Goal: Task Accomplishment & Management: Manage account settings

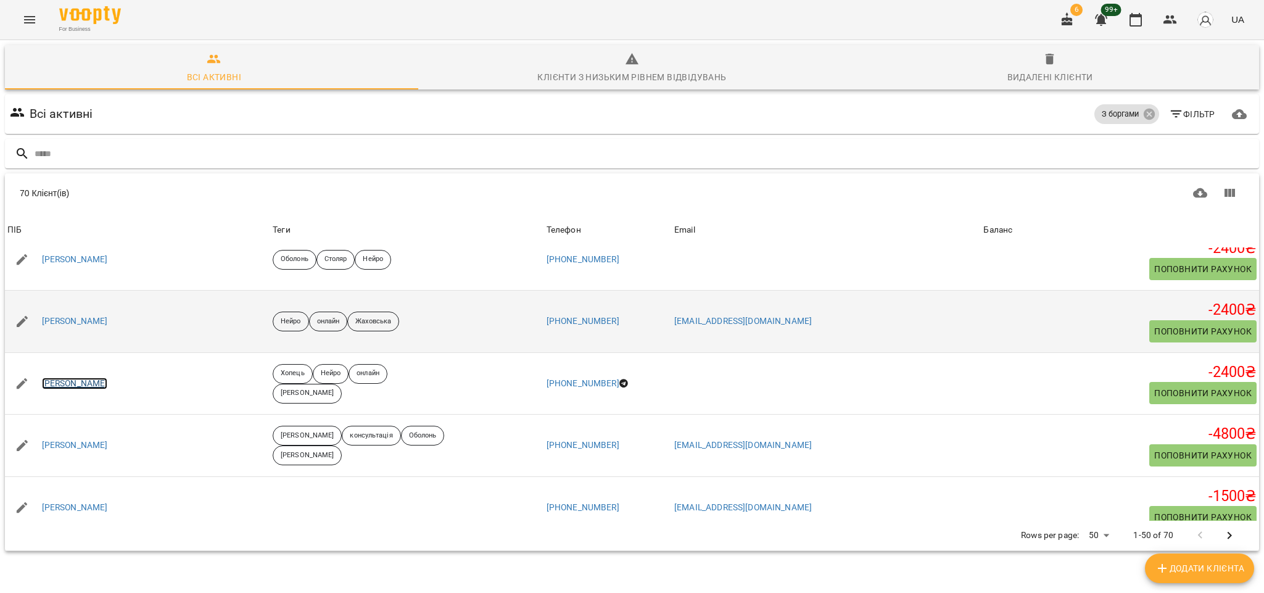
scroll to position [2406, 0]
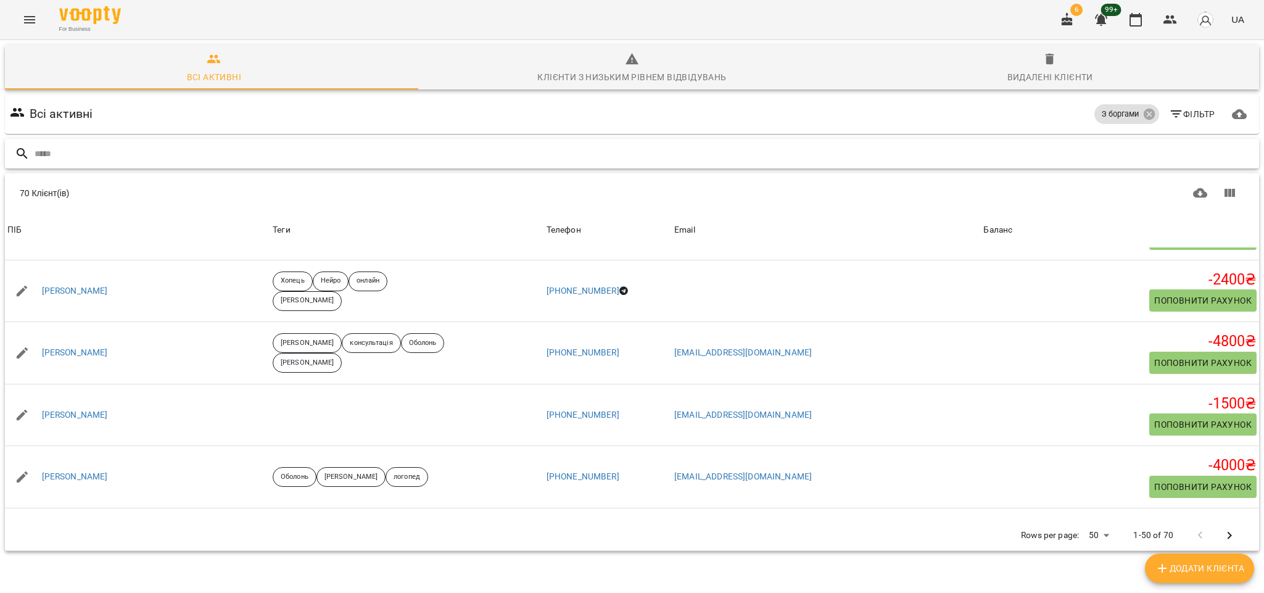
click at [67, 144] on input "text" at bounding box center [644, 154] width 1219 height 20
paste input "**********"
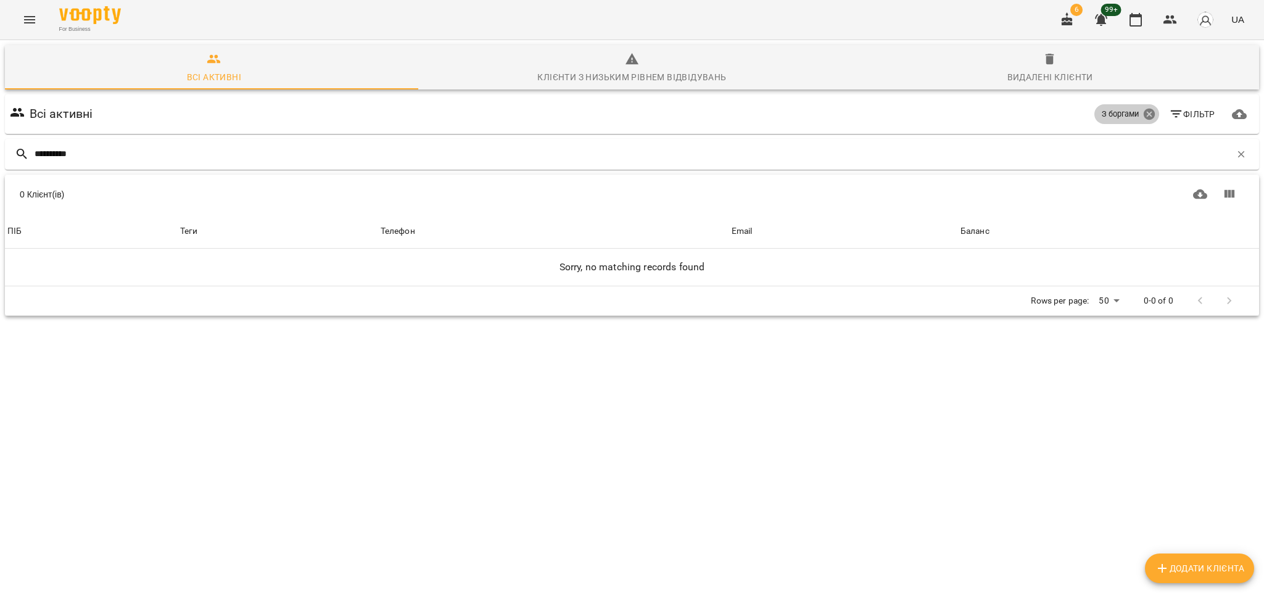
click at [1142, 107] on icon at bounding box center [1149, 114] width 14 height 14
drag, startPoint x: 60, startPoint y: 101, endPoint x: 1, endPoint y: 104, distance: 59.3
click at [1, 104] on div "**********" at bounding box center [632, 224] width 1269 height 372
drag, startPoint x: 104, startPoint y: 102, endPoint x: 0, endPoint y: 94, distance: 104.5
click at [0, 94] on div "Всі активні Клієнти з низьким рівнем відвідувань Видалені клієнти Всі активні Ф…" at bounding box center [632, 224] width 1269 height 372
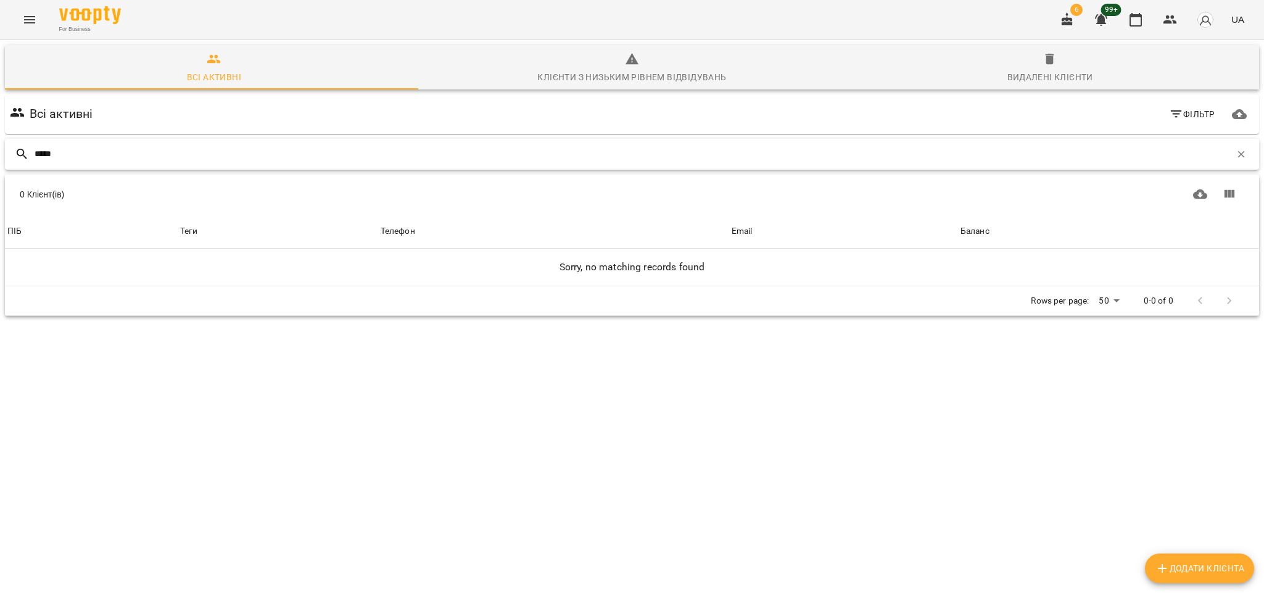
paste input "**********"
drag, startPoint x: 169, startPoint y: 86, endPoint x: 0, endPoint y: 117, distance: 171.9
click at [0, 117] on div "**********" at bounding box center [632, 224] width 1269 height 372
drag, startPoint x: 180, startPoint y: 104, endPoint x: 8, endPoint y: 91, distance: 172.6
click at [8, 139] on div "**********" at bounding box center [632, 154] width 1254 height 31
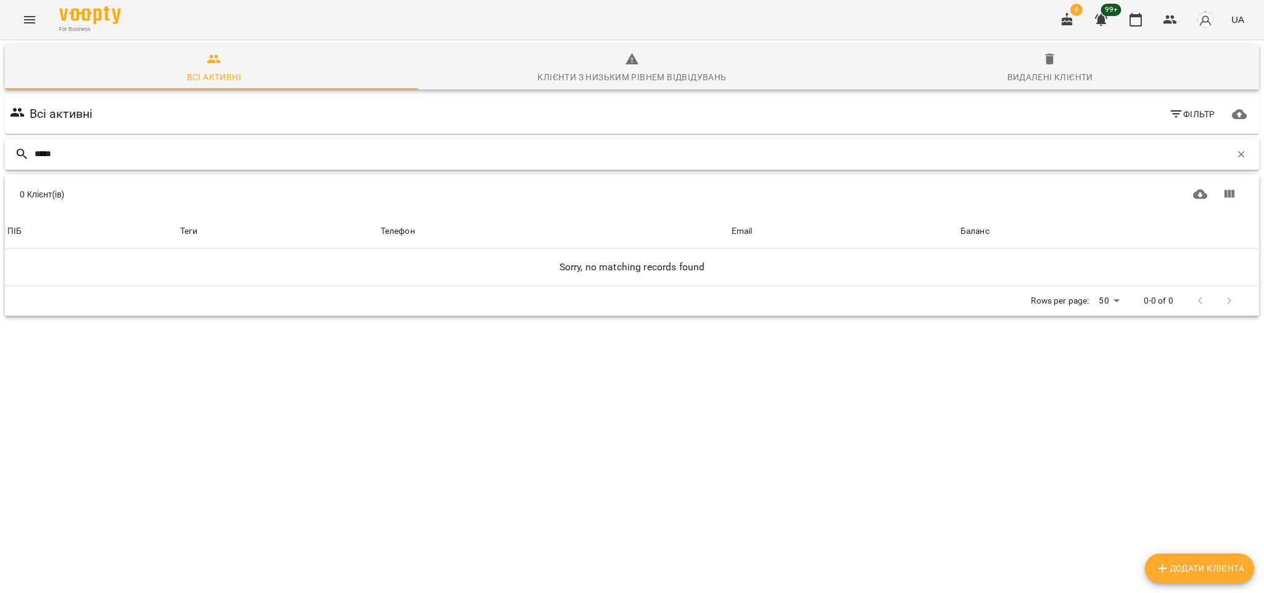
drag, startPoint x: 22, startPoint y: 96, endPoint x: 0, endPoint y: 96, distance: 22.2
click at [0, 96] on div "Всі активні Клієнти з низьким рівнем відвідувань Видалені клієнти Всі активні Ф…" at bounding box center [632, 224] width 1269 height 372
paste input "*****"
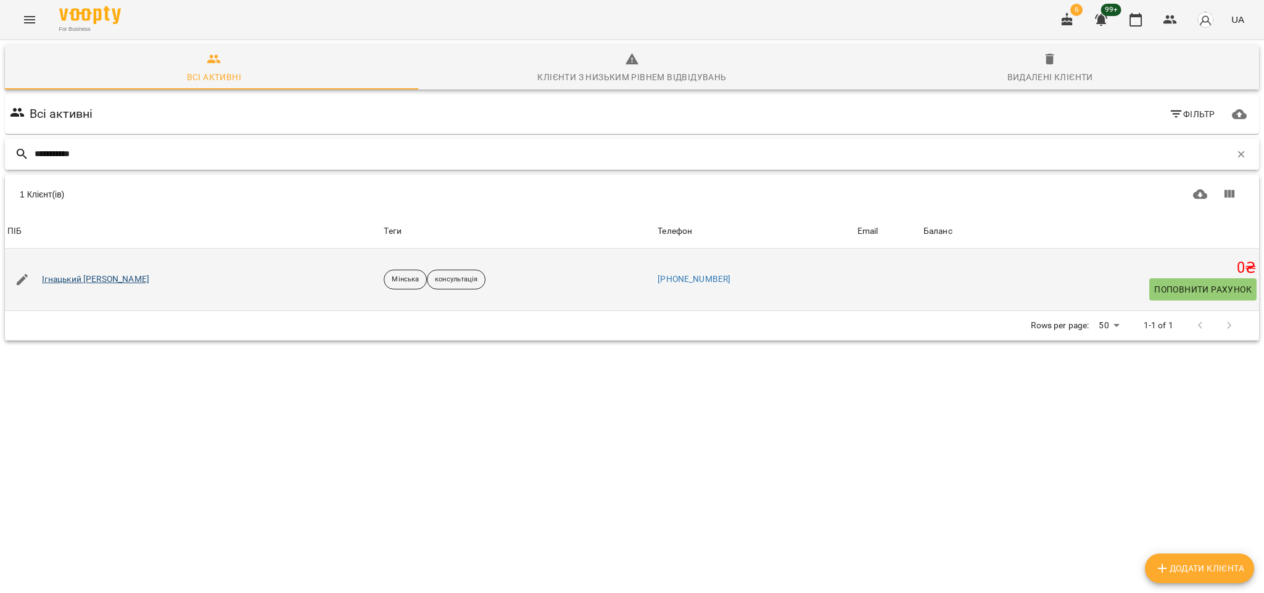
type input "**********"
click at [106, 273] on link "Ігнацький [PERSON_NAME]" at bounding box center [95, 279] width 107 height 12
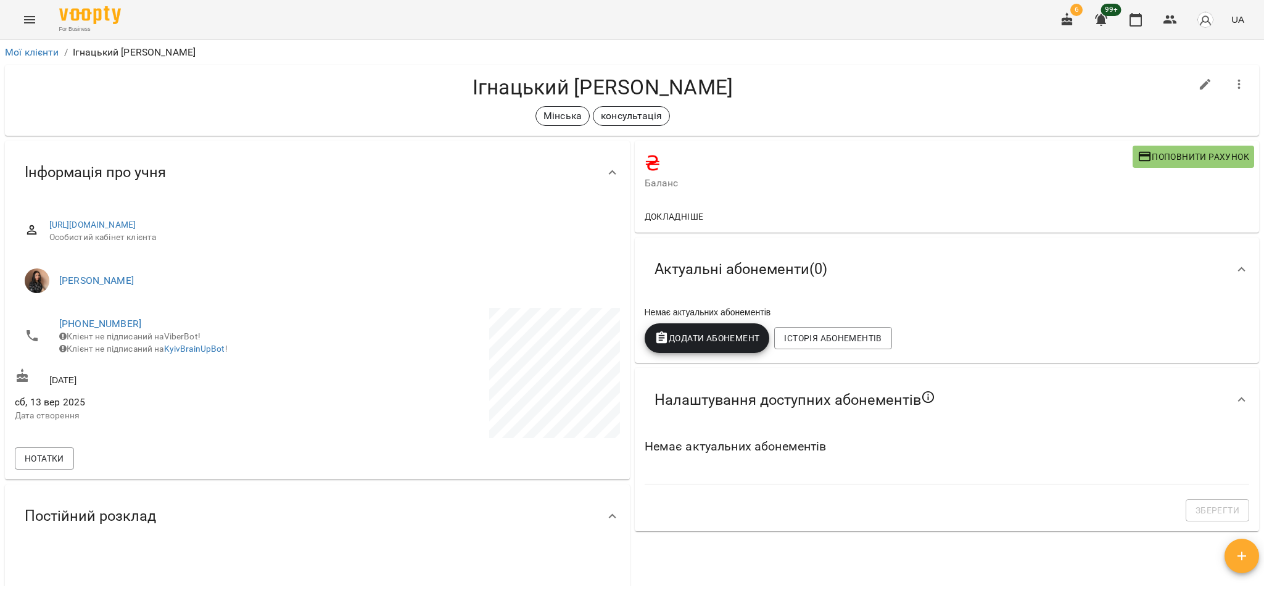
scroll to position [407, 0]
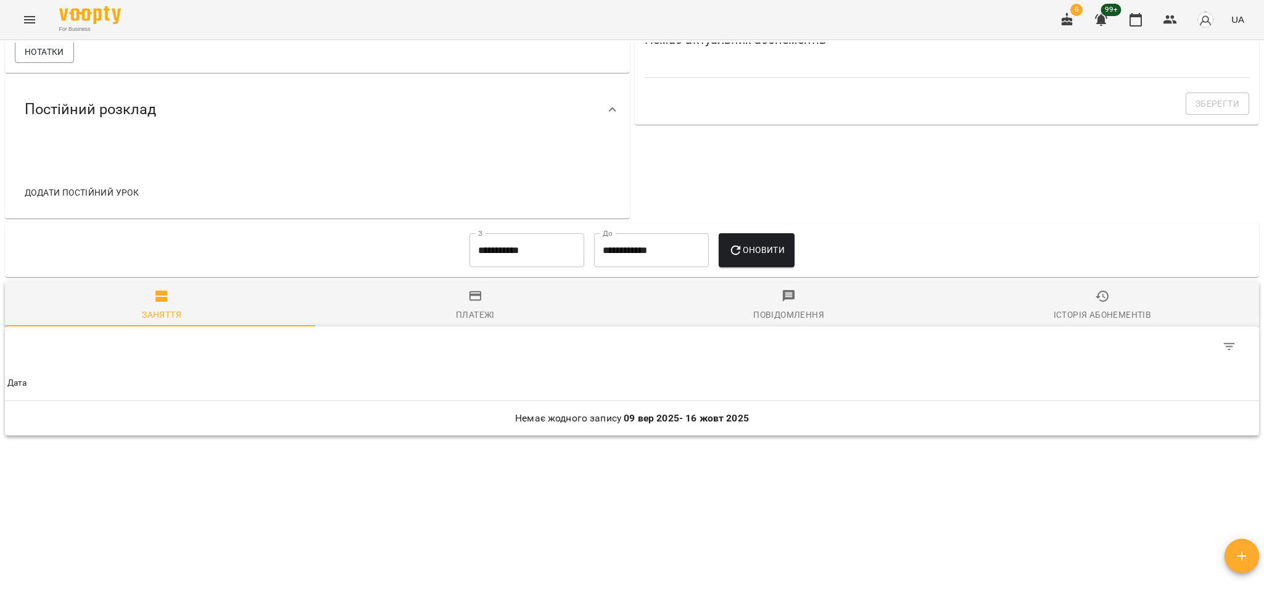
click at [142, 309] on div "Заняття" at bounding box center [161, 314] width 39 height 15
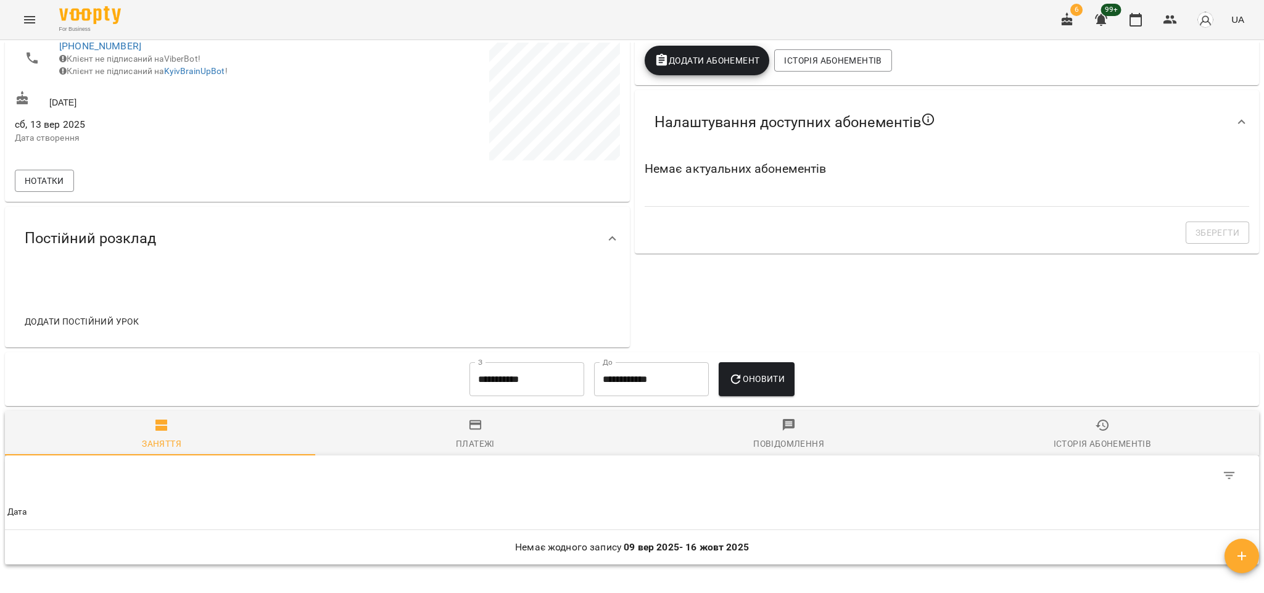
scroll to position [370, 0]
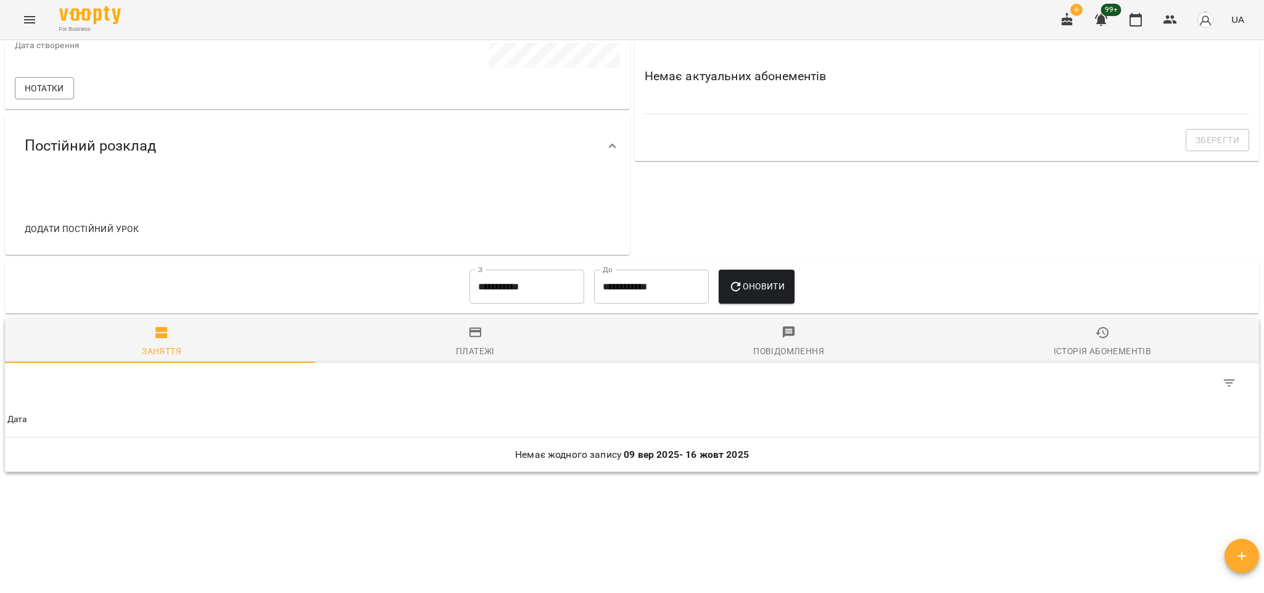
click at [500, 292] on input "**********" at bounding box center [526, 287] width 115 height 35
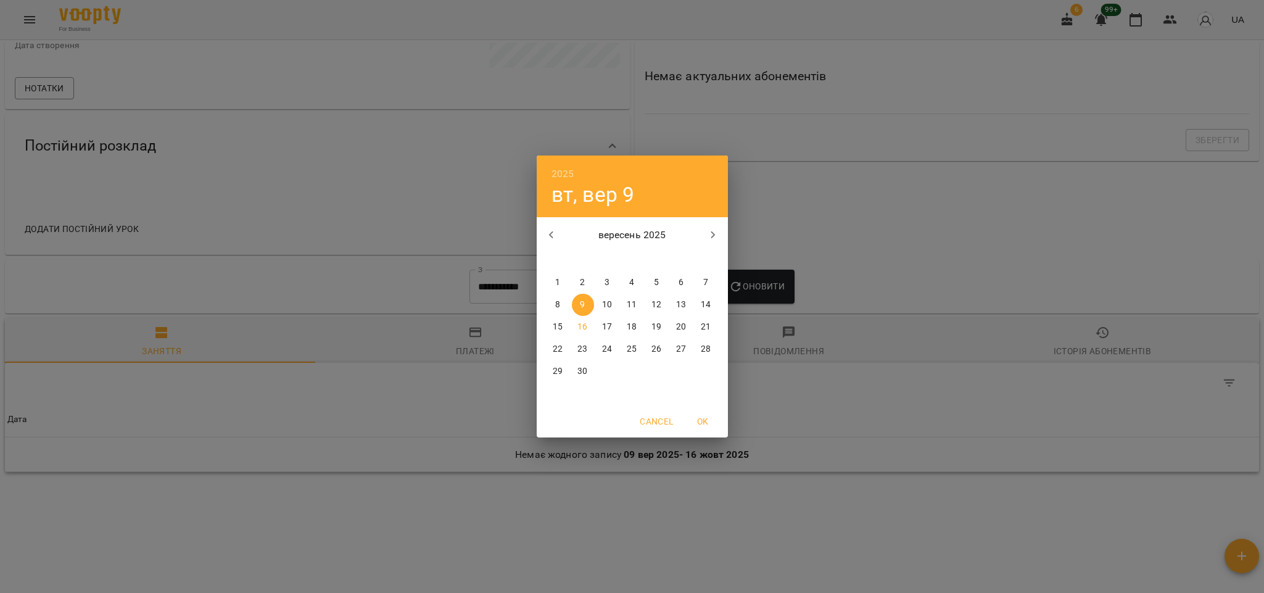
click at [563, 289] on span "1" at bounding box center [558, 282] width 22 height 12
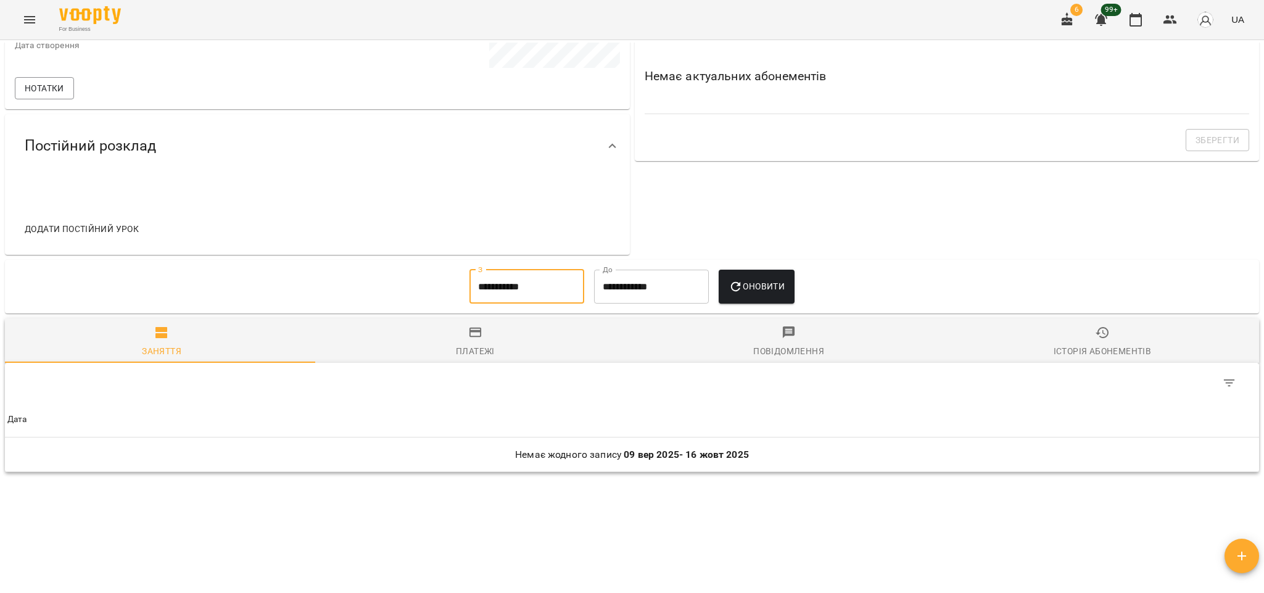
type input "**********"
click at [764, 289] on span "Оновити" at bounding box center [756, 286] width 56 height 15
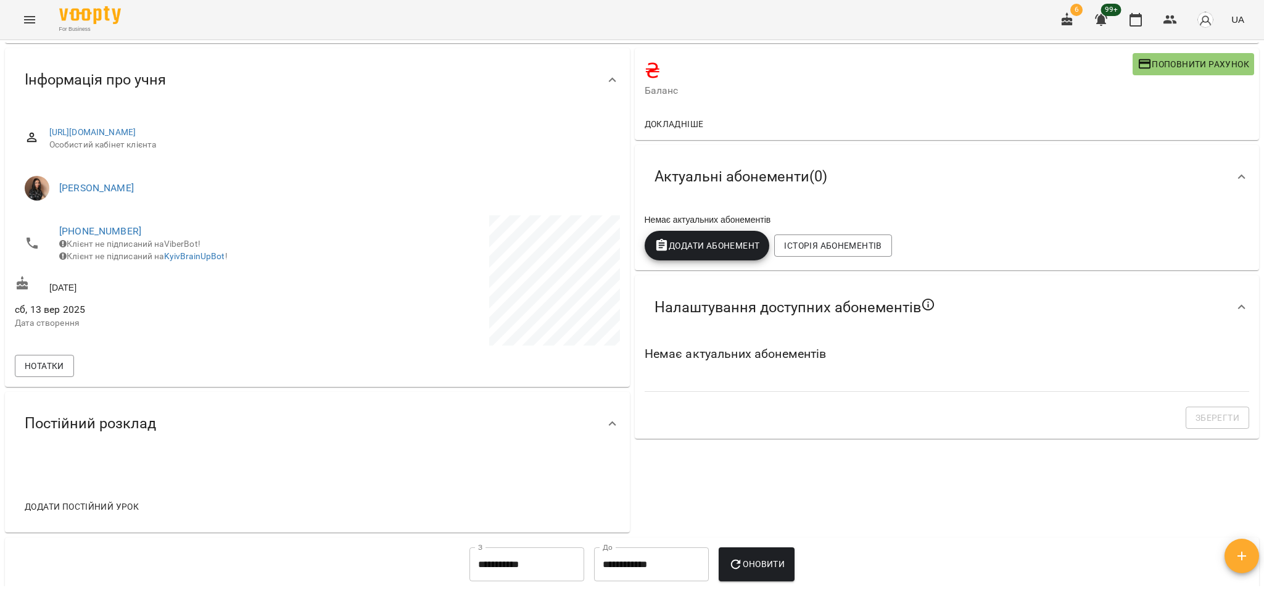
scroll to position [0, 0]
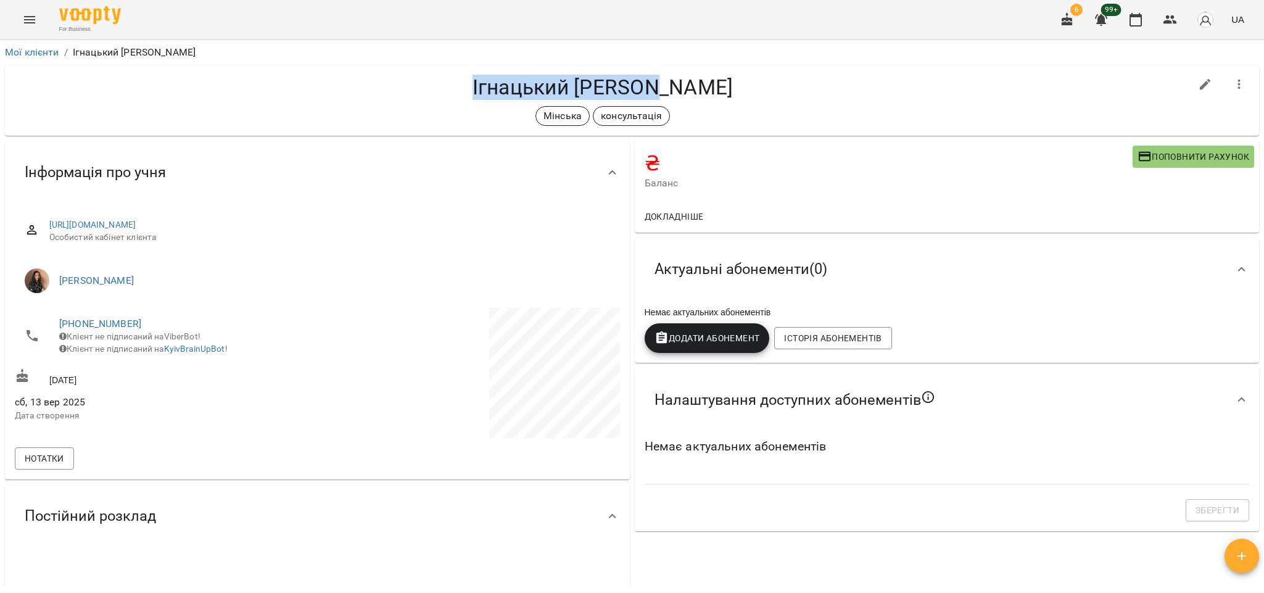
drag, startPoint x: 695, startPoint y: 91, endPoint x: 503, endPoint y: 93, distance: 191.2
click at [503, 93] on h4 "Ігнацький [PERSON_NAME]" at bounding box center [603, 87] width 1176 height 25
copy h4 "Ігнацький [PERSON_NAME]"
click at [46, 51] on link "Мої клієнти" at bounding box center [32, 52] width 54 height 12
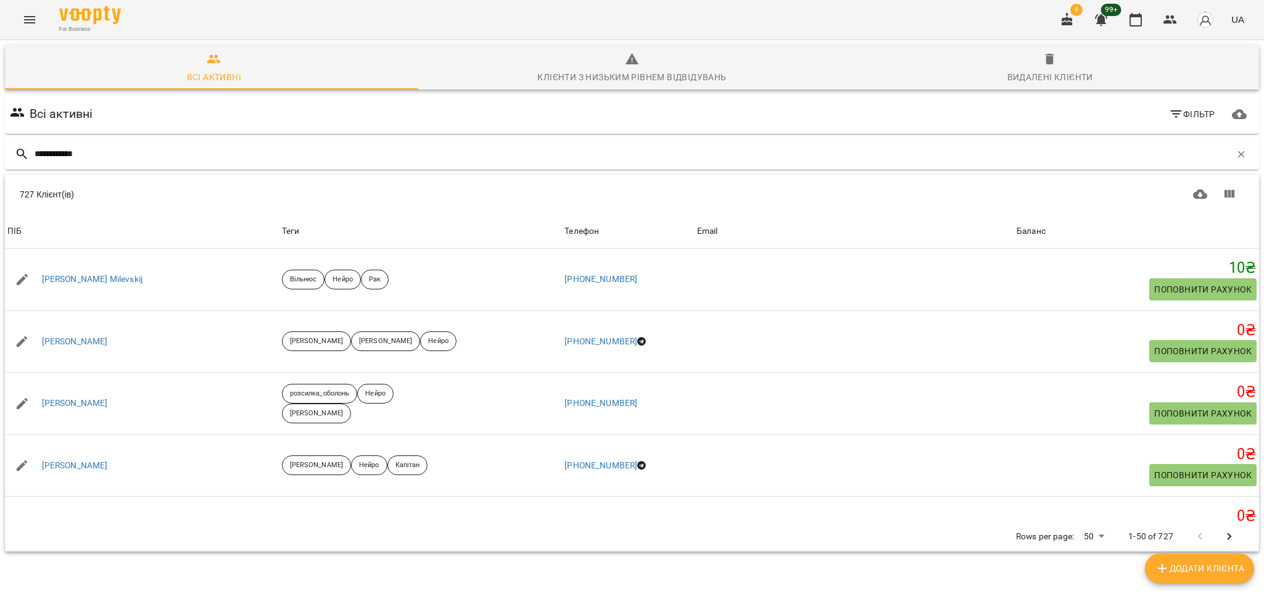
type input "**********"
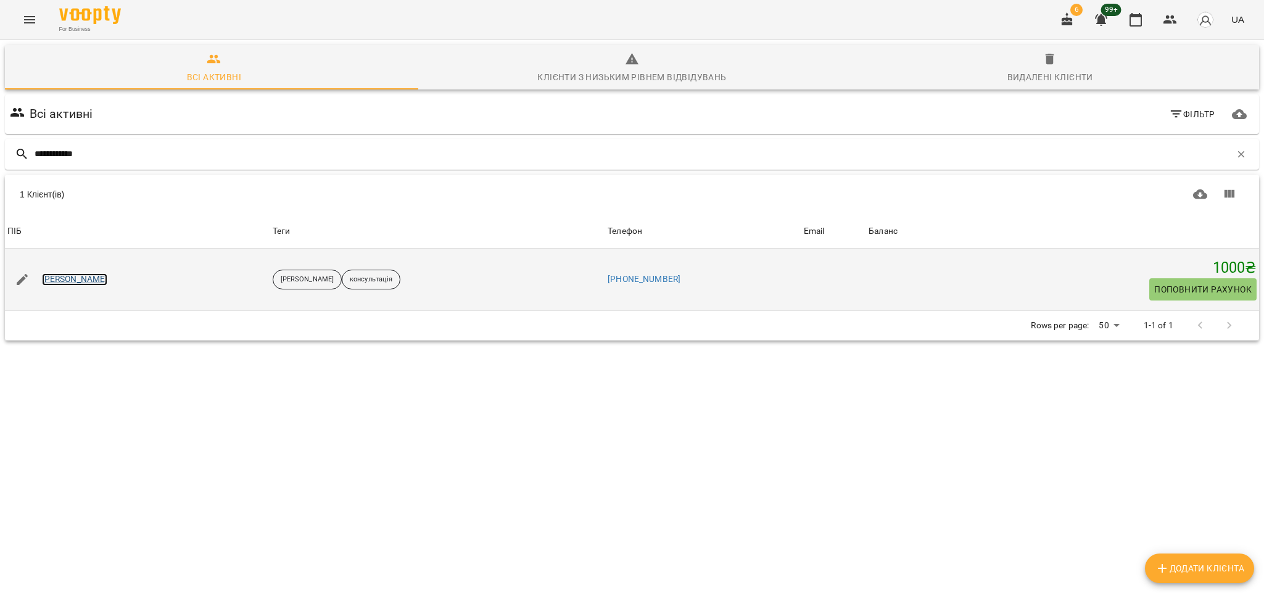
click at [59, 280] on link "[PERSON_NAME]" at bounding box center [75, 279] width 66 height 12
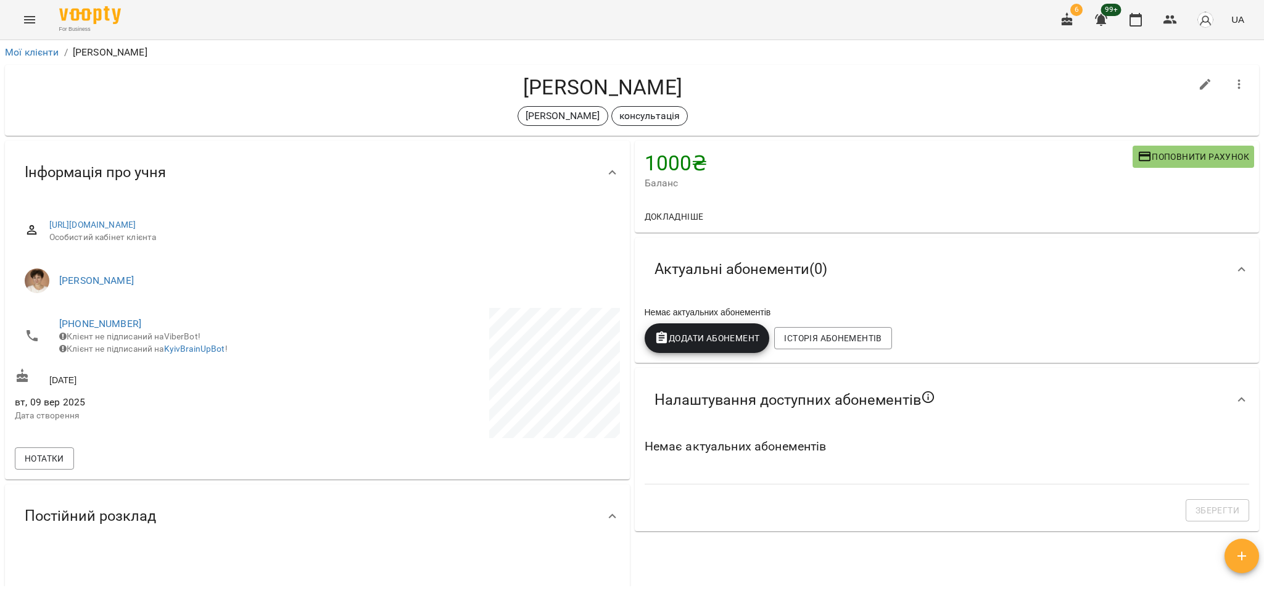
scroll to position [564, 0]
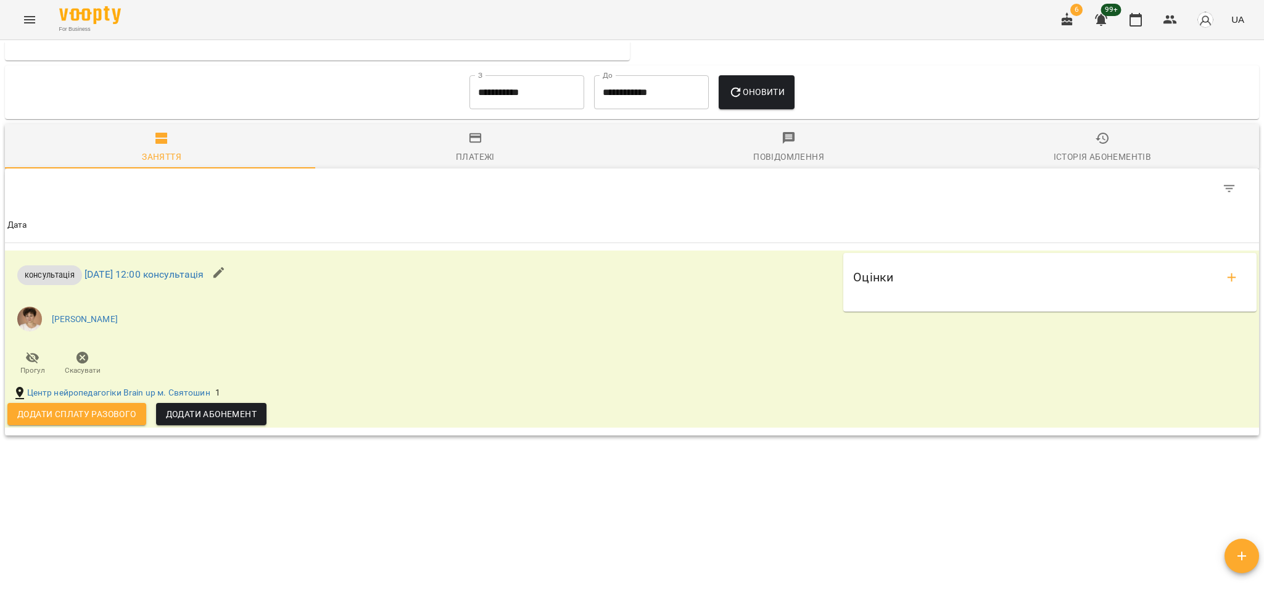
click at [466, 146] on span "Платежі" at bounding box center [475, 147] width 299 height 33
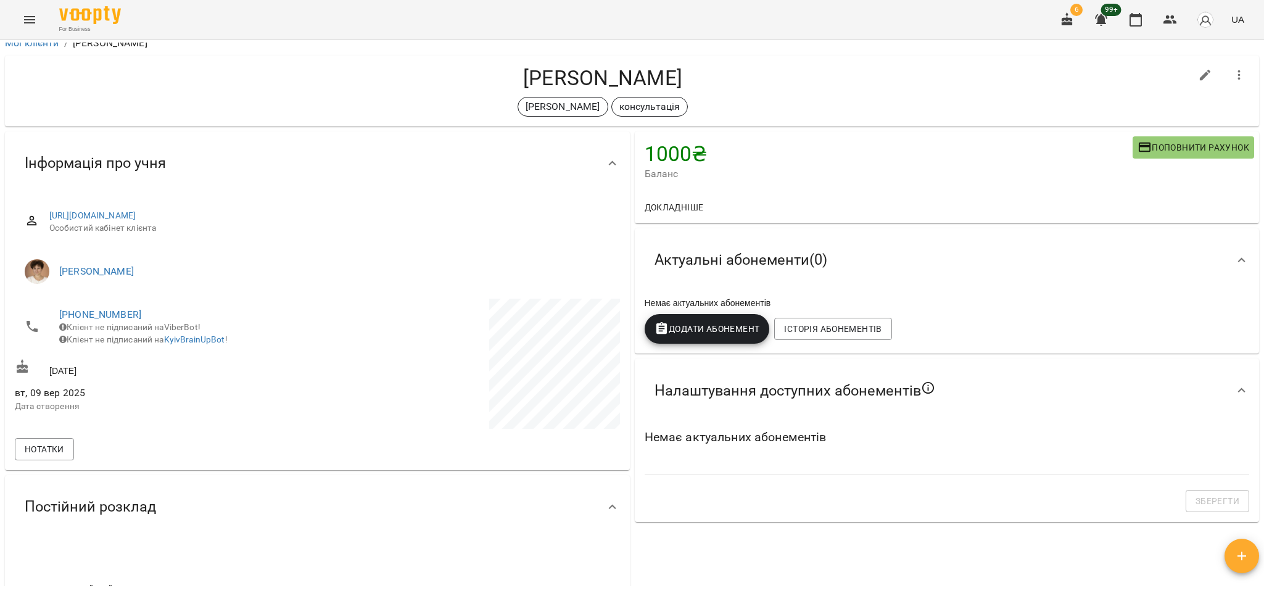
scroll to position [0, 0]
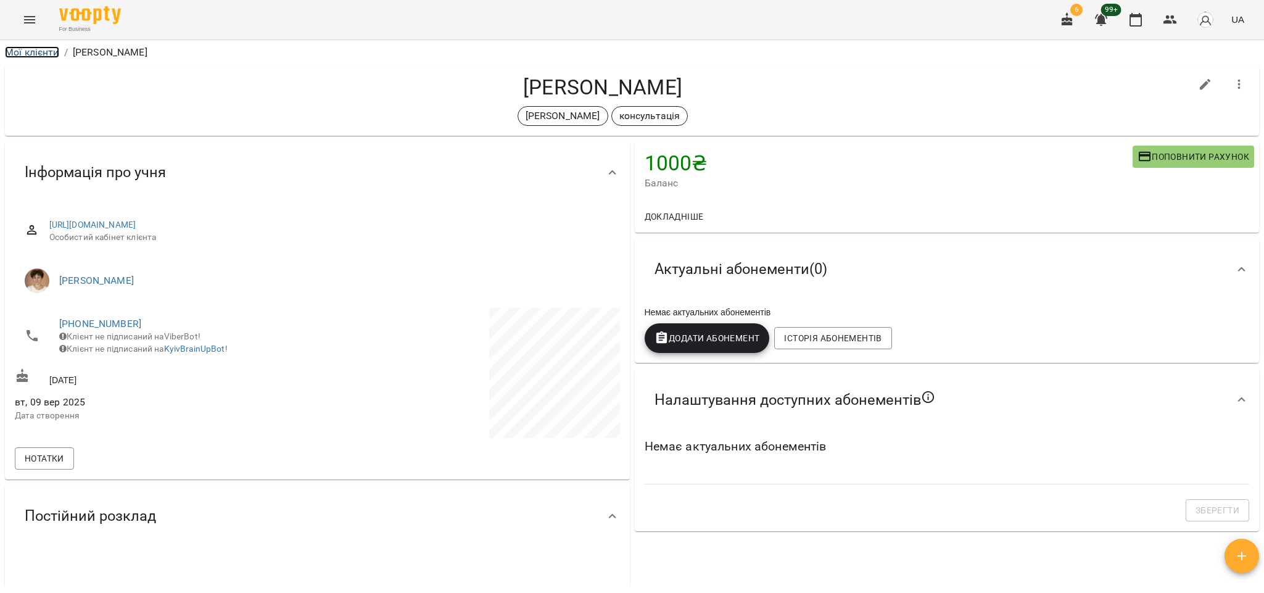
click at [46, 50] on link "Мої клієнти" at bounding box center [32, 52] width 54 height 12
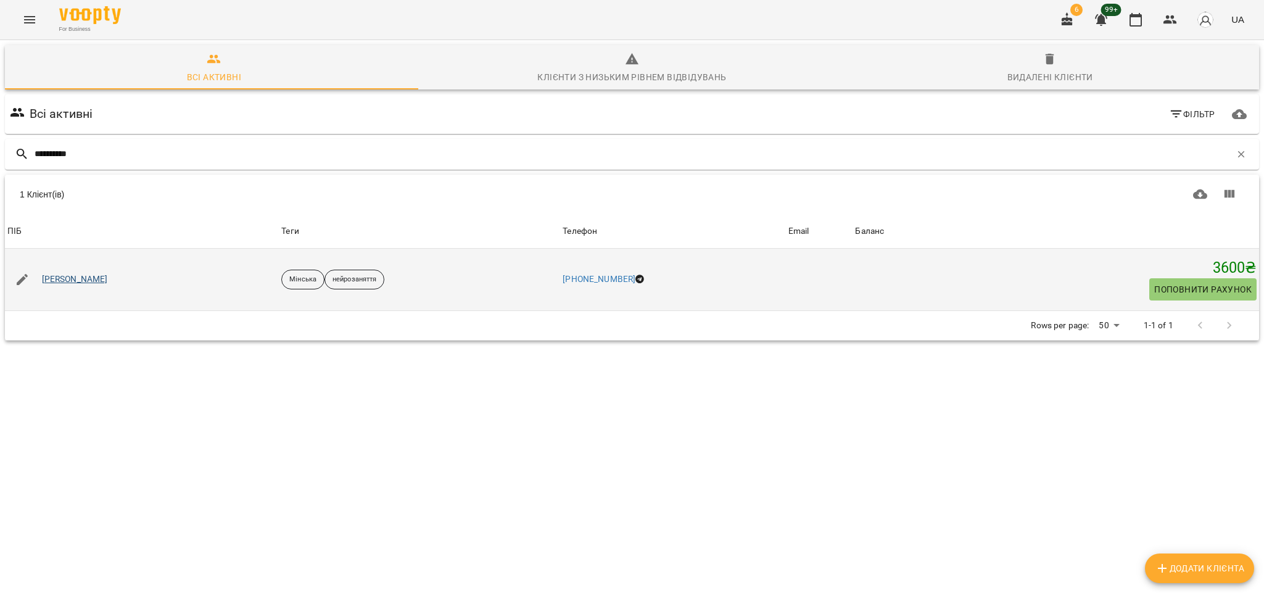
type input "**********"
click at [89, 279] on link "[PERSON_NAME]" at bounding box center [75, 279] width 66 height 12
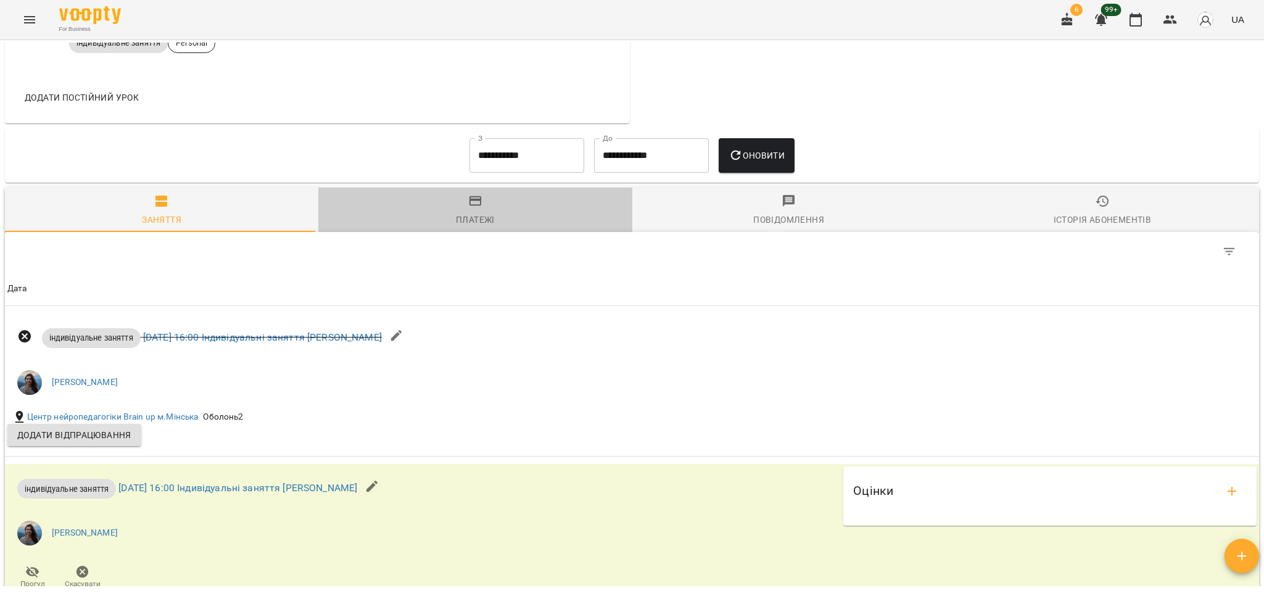
click at [476, 226] on div "Платежі" at bounding box center [475, 219] width 39 height 15
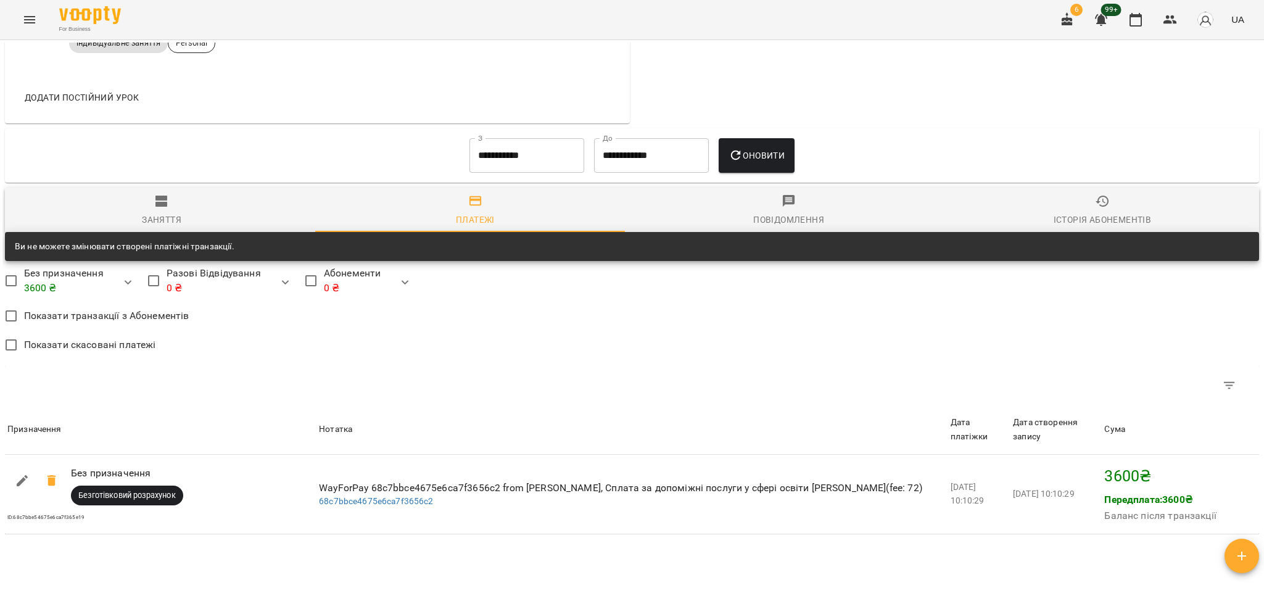
scroll to position [740, 0]
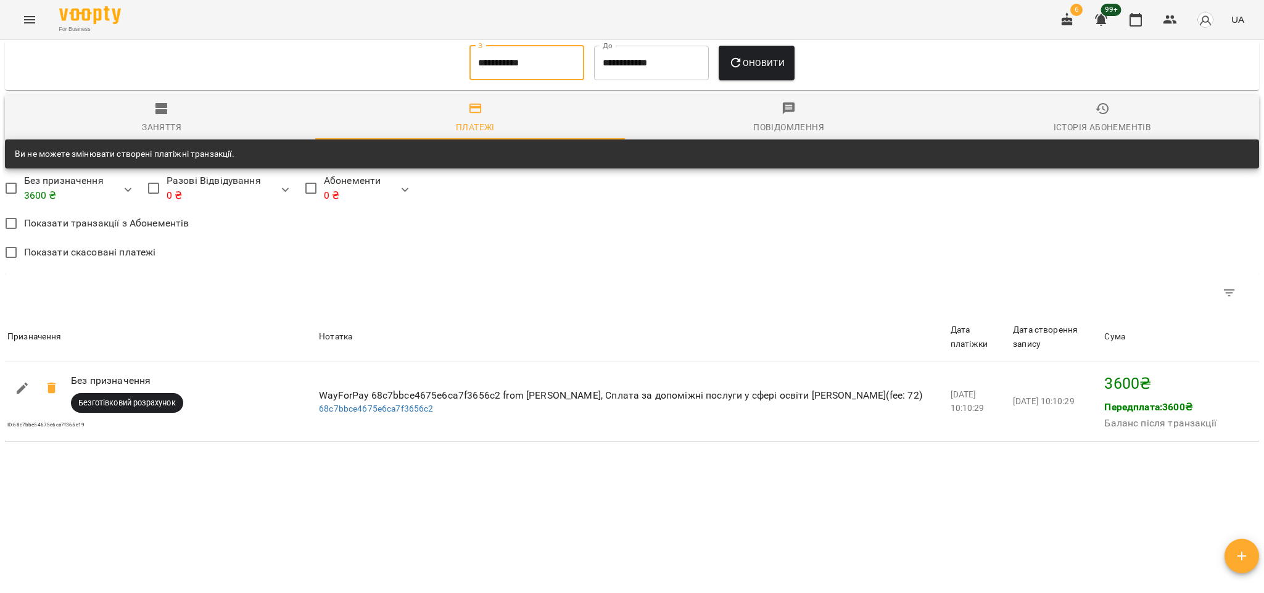
click at [482, 75] on input "**********" at bounding box center [526, 63] width 115 height 35
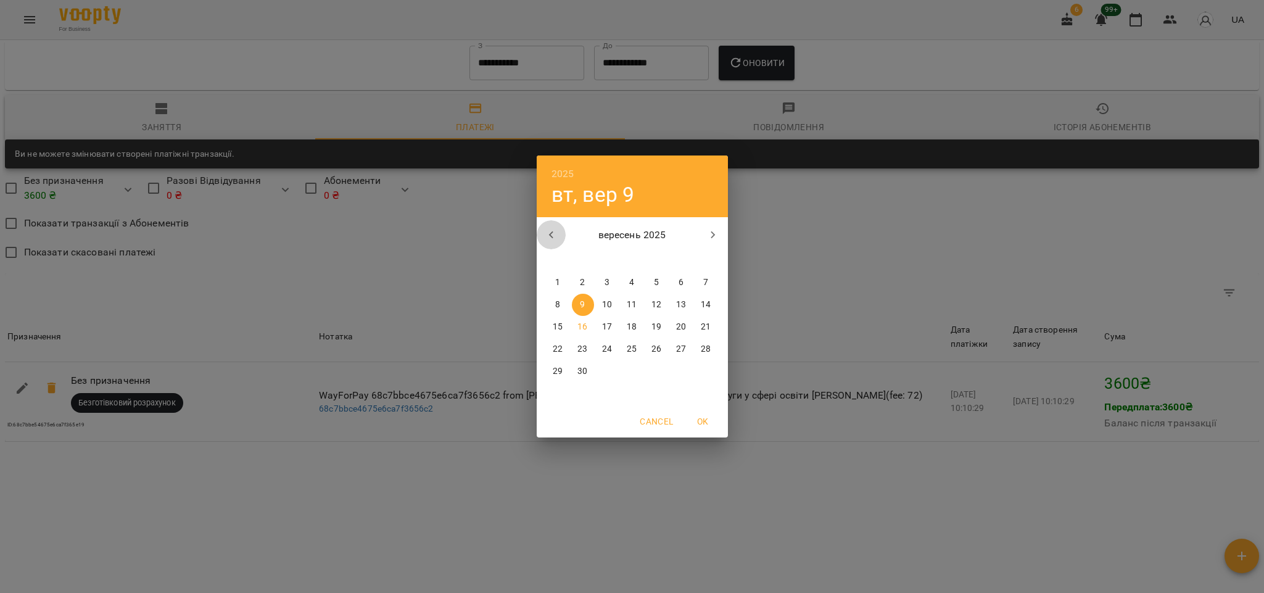
click at [550, 237] on icon "button" at bounding box center [551, 235] width 15 height 15
click at [658, 282] on p "1" at bounding box center [656, 282] width 5 height 12
type input "**********"
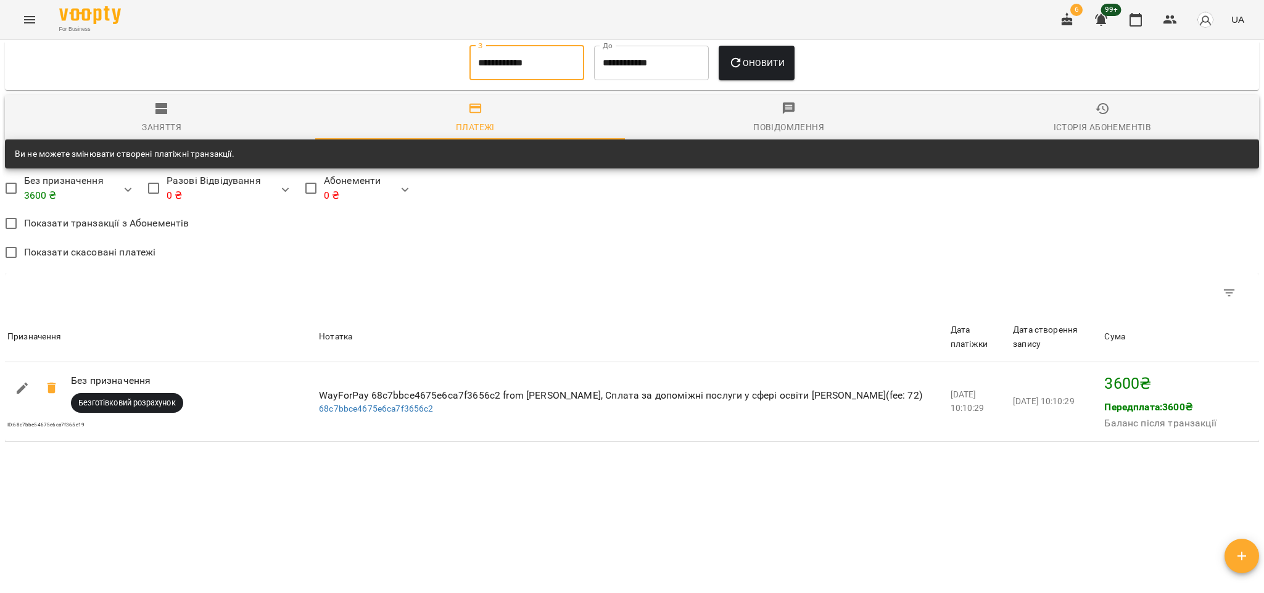
click at [748, 65] on span "Оновити" at bounding box center [756, 63] width 56 height 15
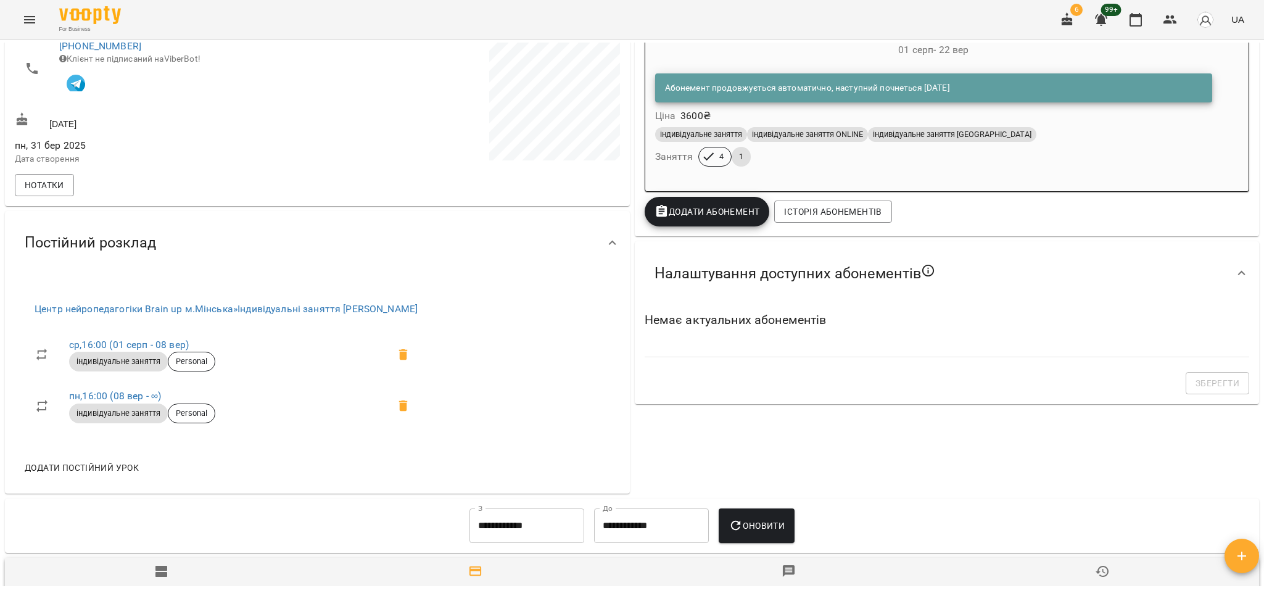
scroll to position [0, 0]
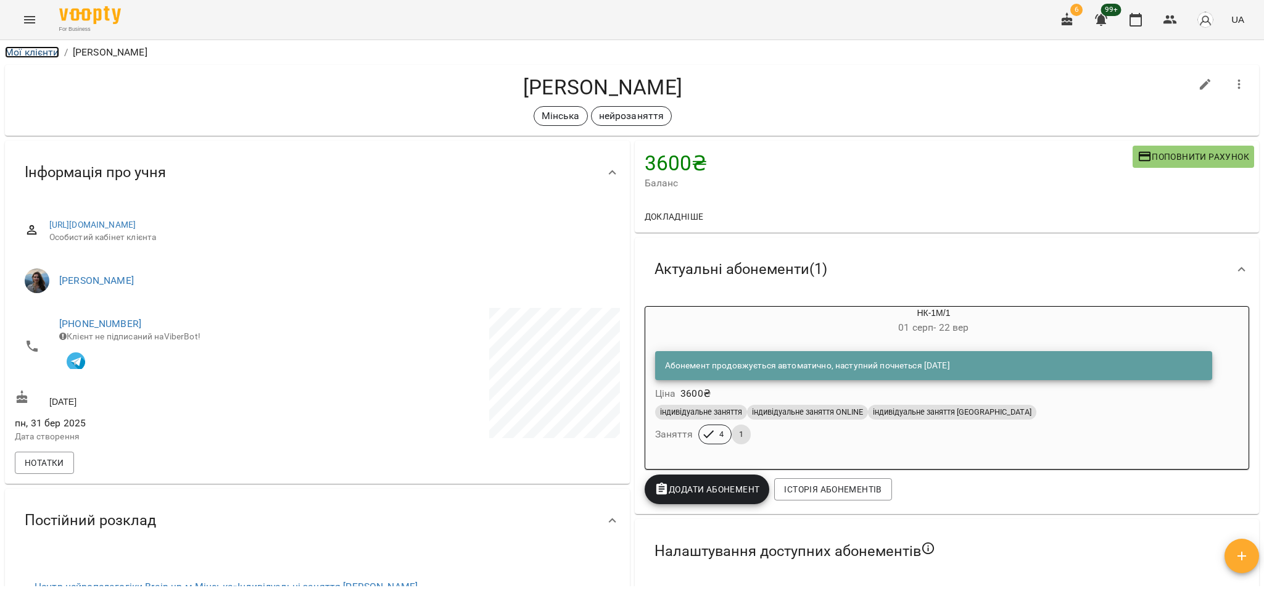
click at [43, 51] on link "Мої клієнти" at bounding box center [32, 52] width 54 height 12
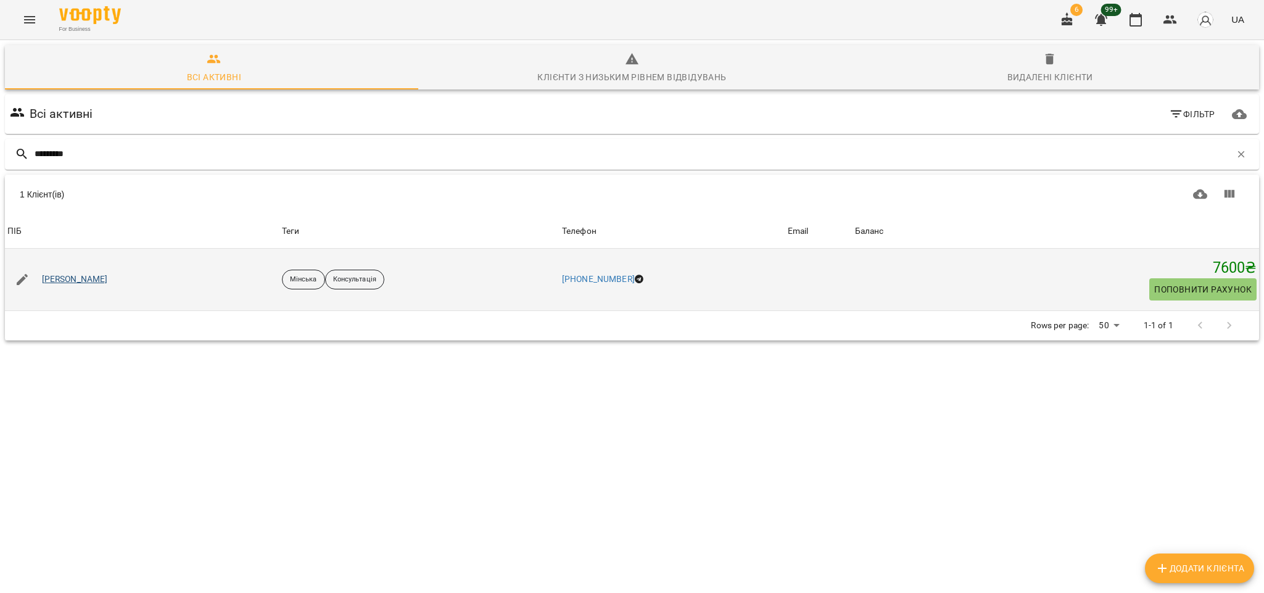
type input "*********"
click at [63, 278] on link "[PERSON_NAME]" at bounding box center [75, 279] width 66 height 12
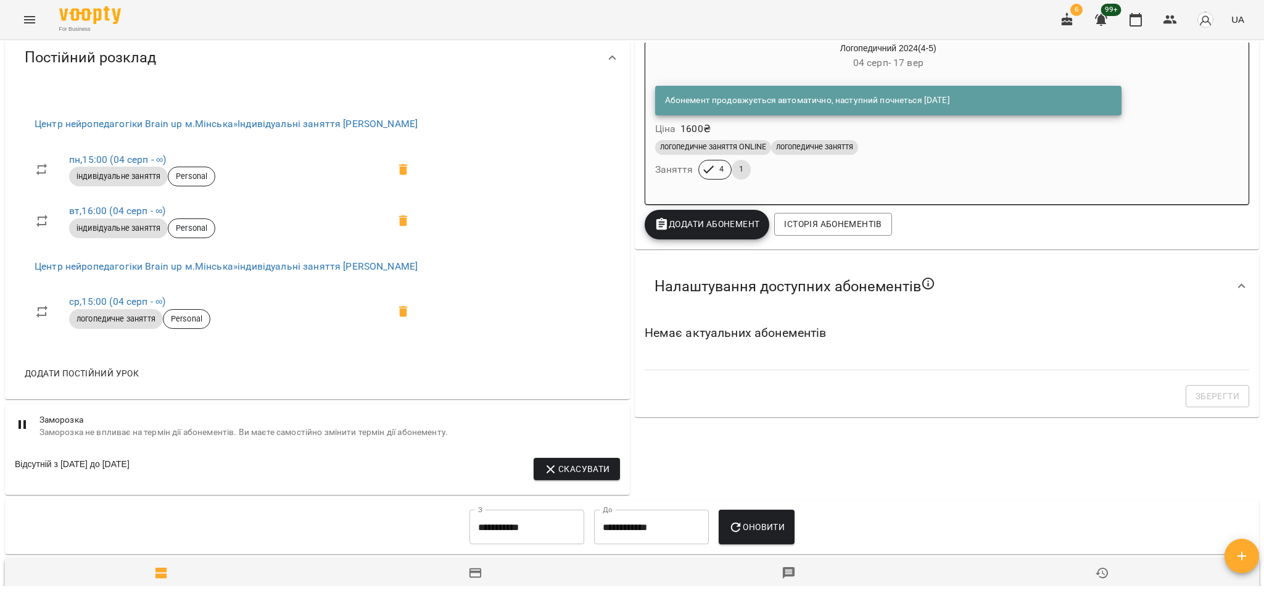
scroll to position [185, 0]
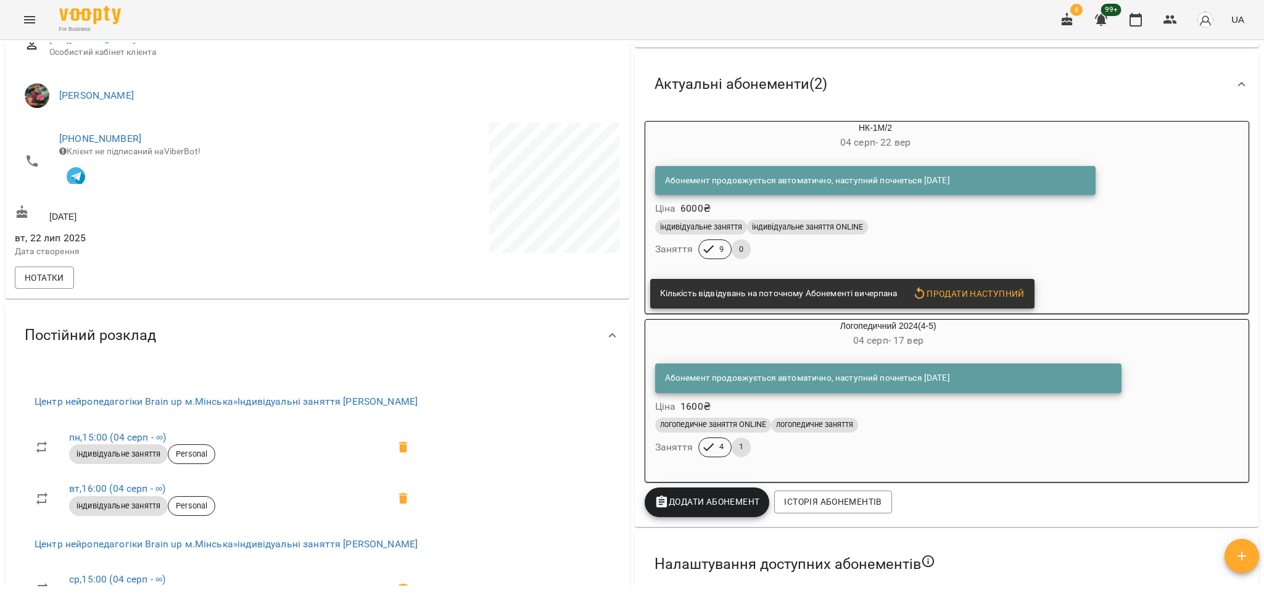
click at [1009, 212] on div "Абонемент продовжується автоматично, наступний почнеться [DATE] Ціна 6000 ₴" at bounding box center [876, 191] width 446 height 56
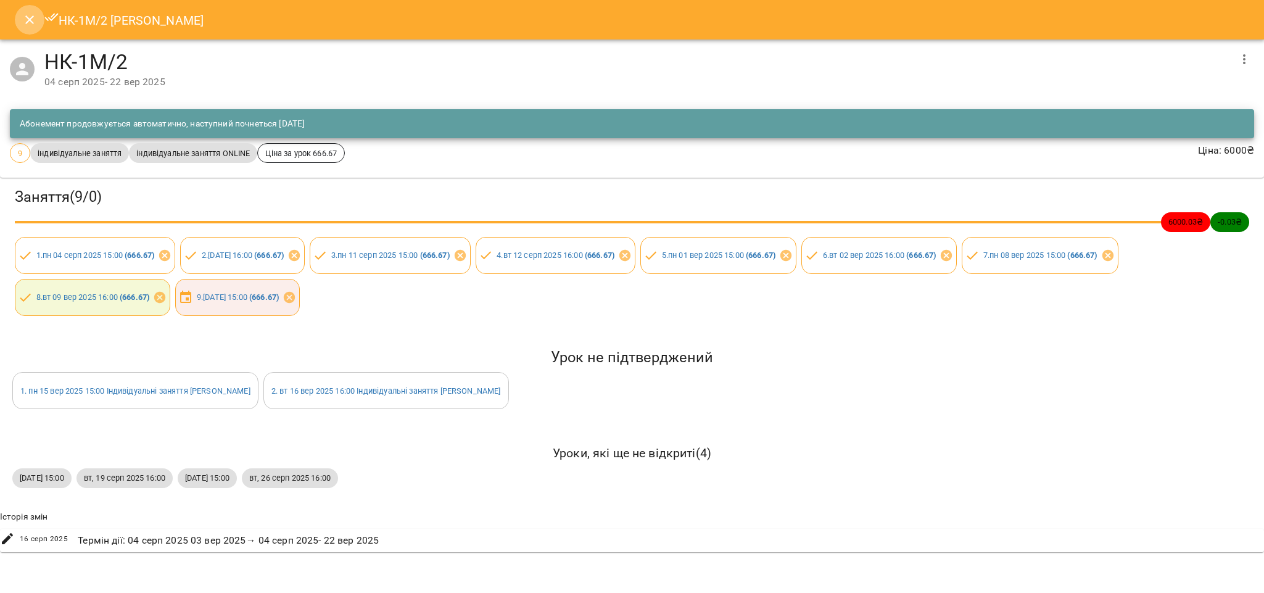
click at [27, 19] on icon "Close" at bounding box center [29, 19] width 15 height 15
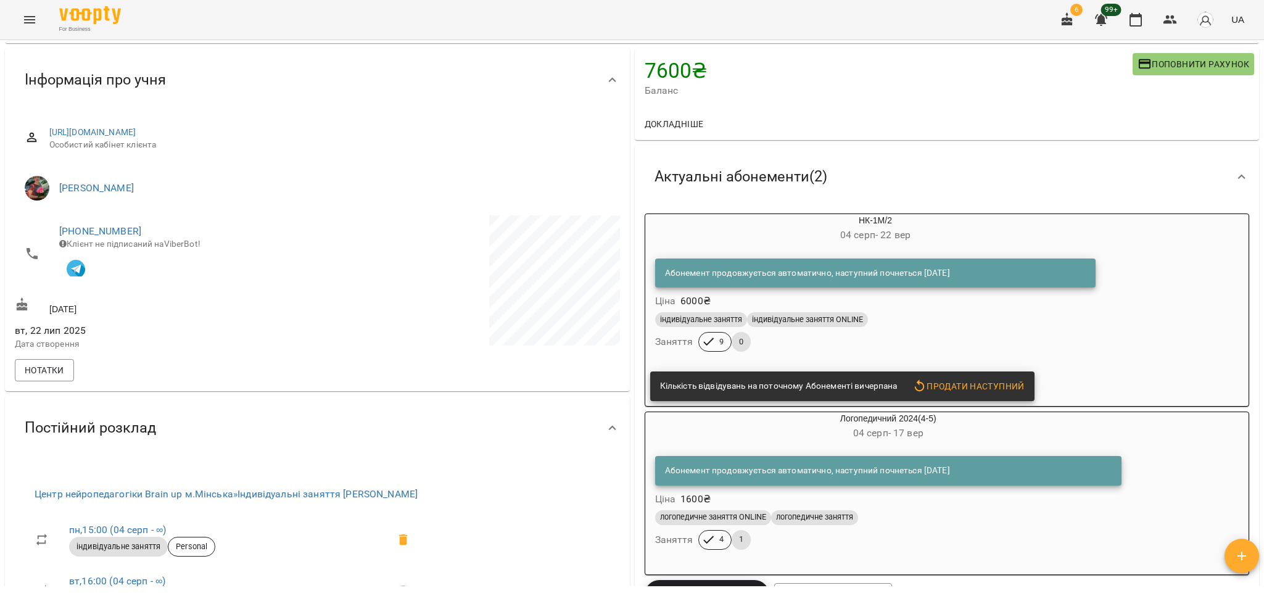
scroll to position [0, 0]
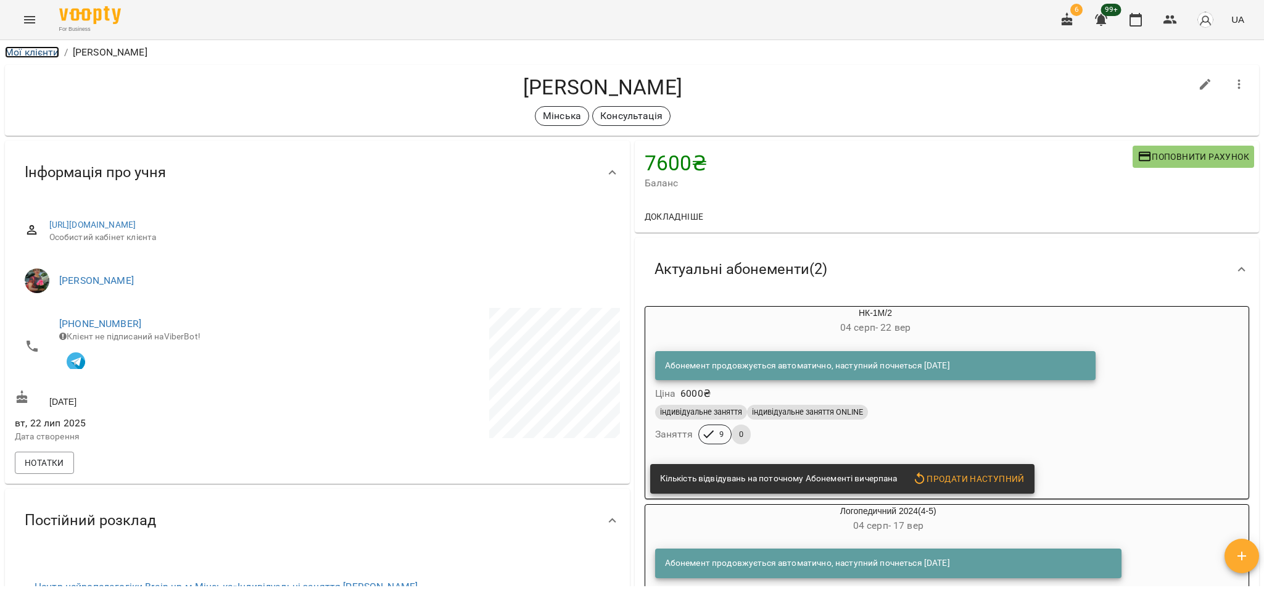
click at [50, 51] on link "Мої клієнти" at bounding box center [32, 52] width 54 height 12
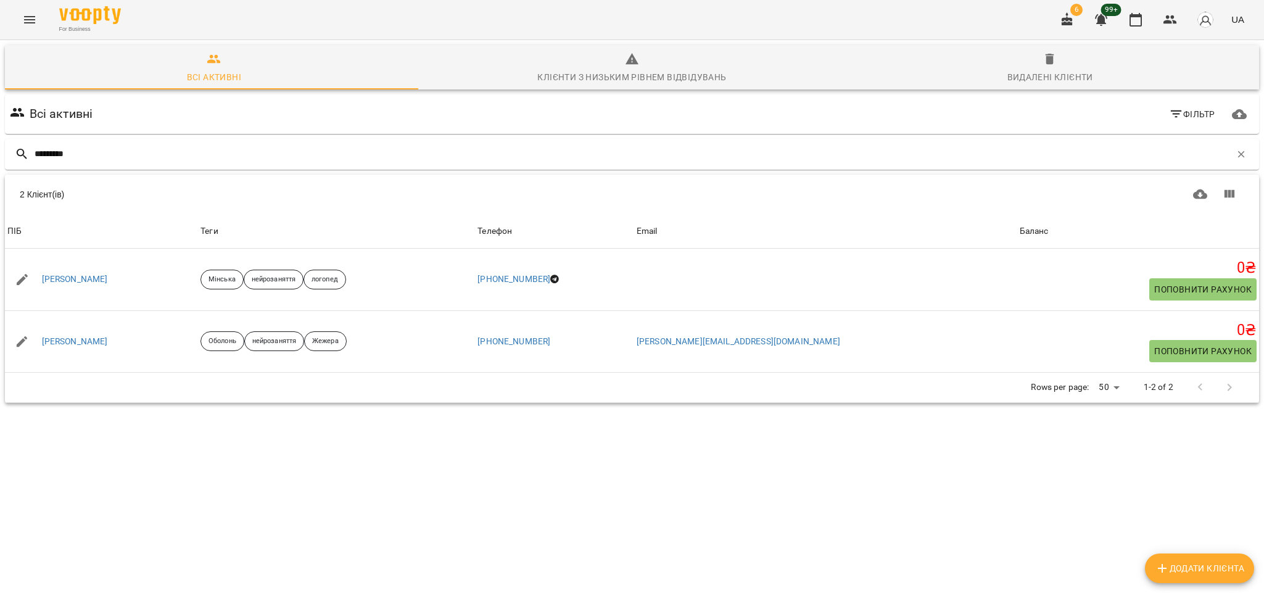
type input "*********"
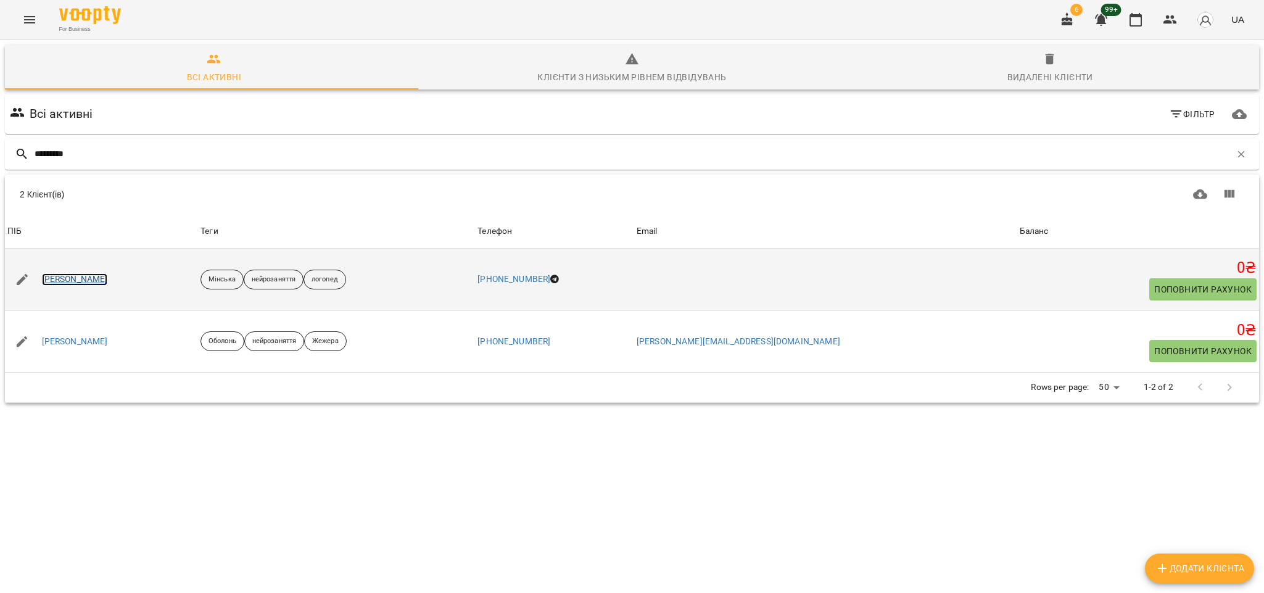
click at [101, 278] on link "[PERSON_NAME]" at bounding box center [75, 279] width 66 height 12
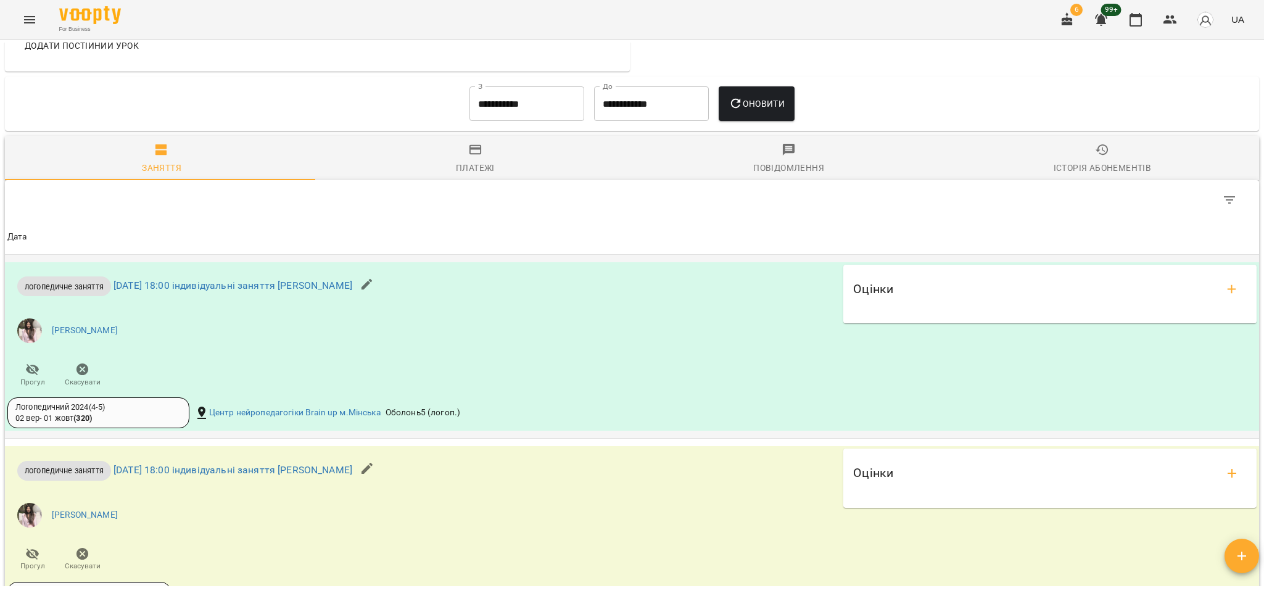
scroll to position [740, 0]
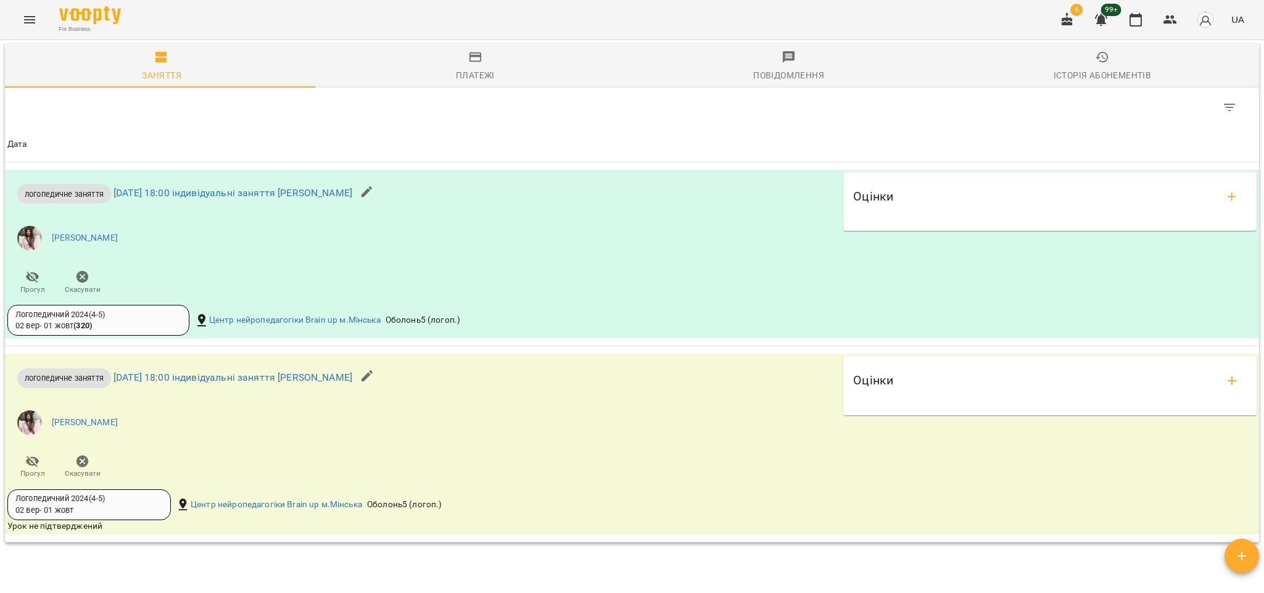
click at [458, 76] on div "Платежі" at bounding box center [475, 75] width 39 height 15
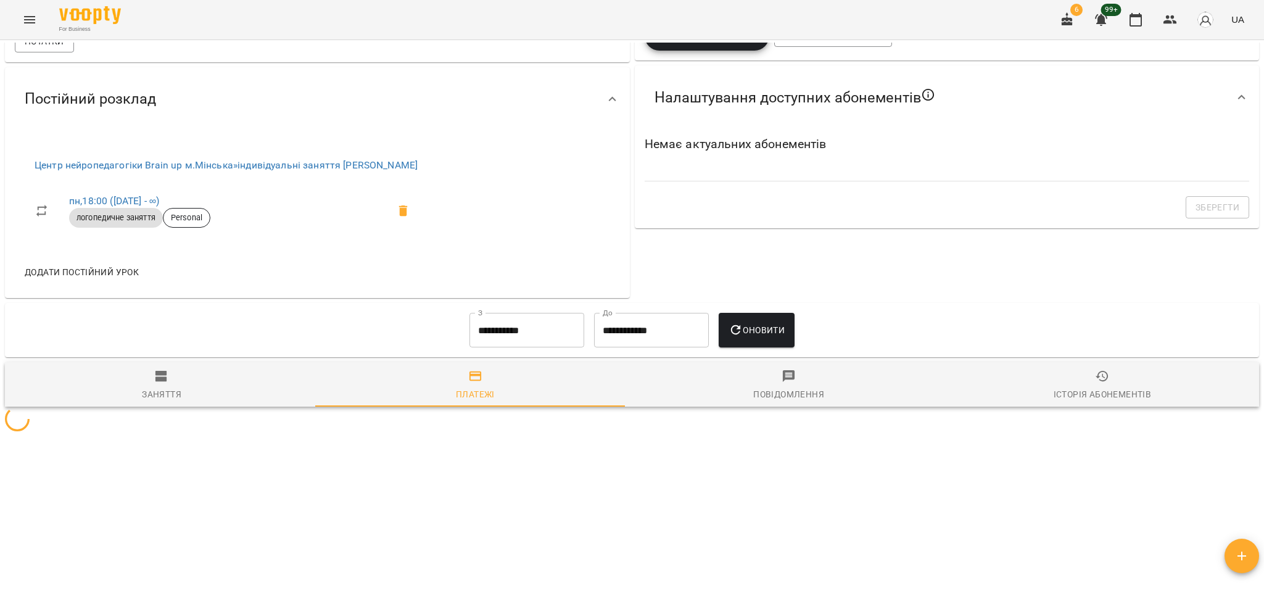
scroll to position [699, 0]
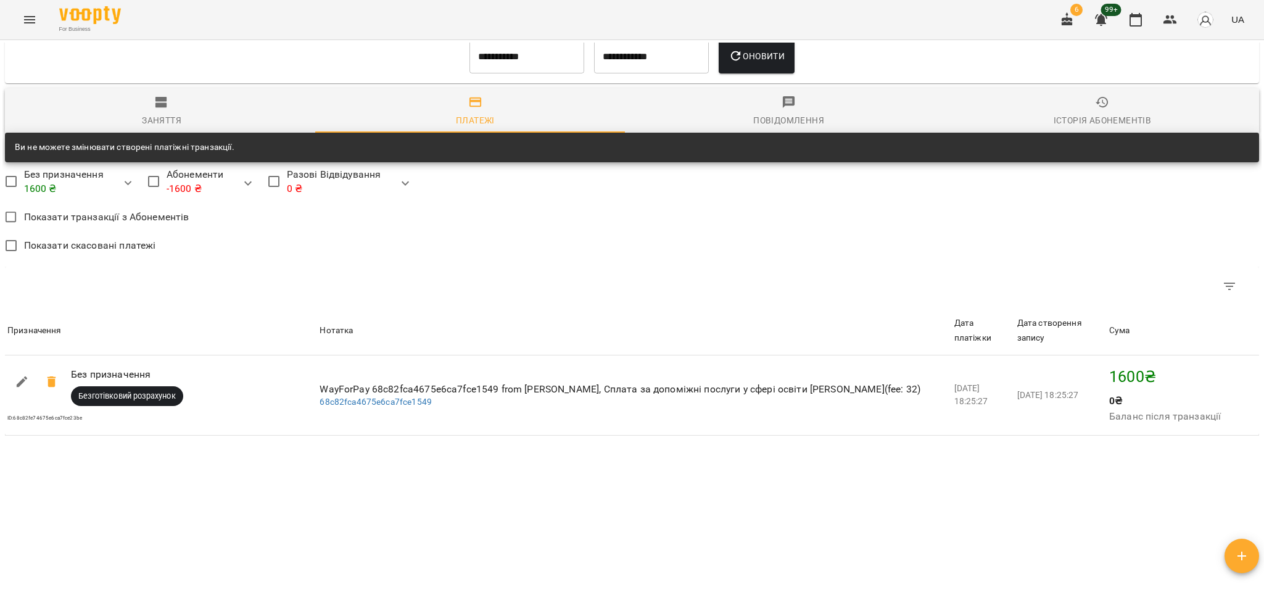
click at [1105, 17] on icon "button" at bounding box center [1101, 20] width 12 height 12
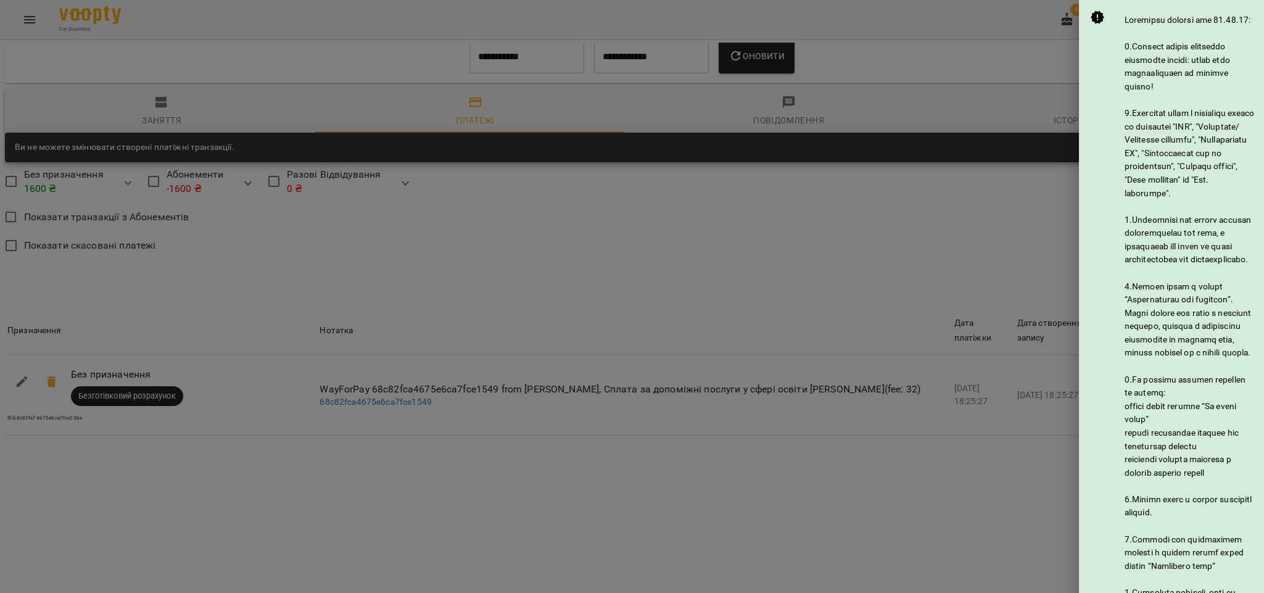
click at [196, 17] on div at bounding box center [632, 296] width 1264 height 593
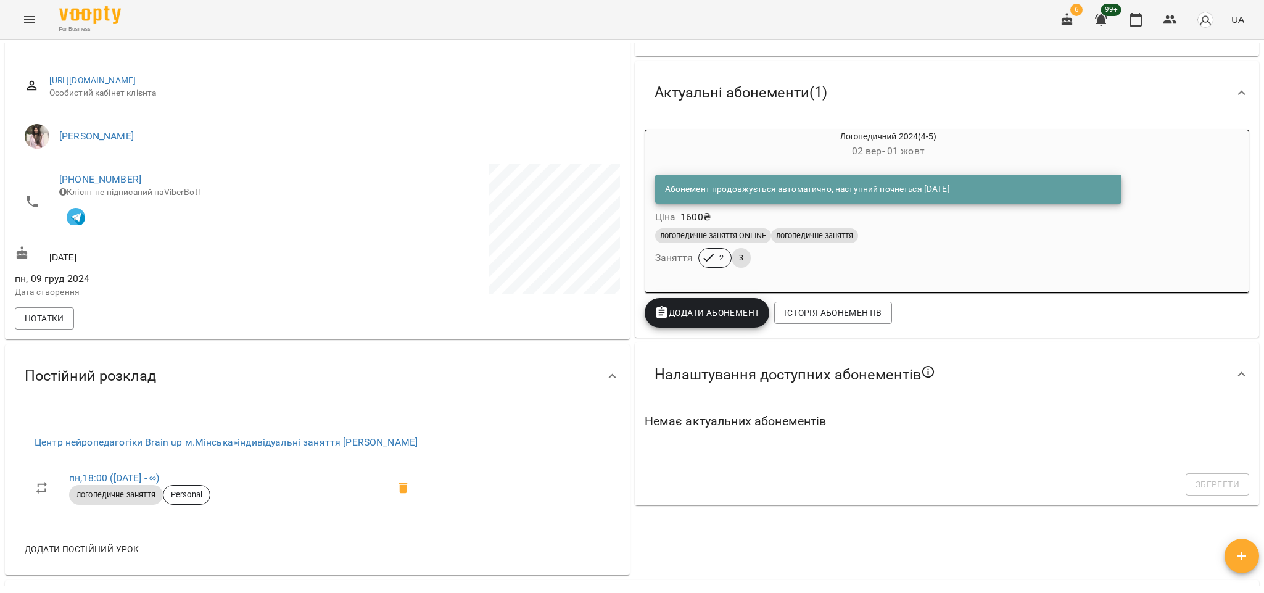
scroll to position [0, 0]
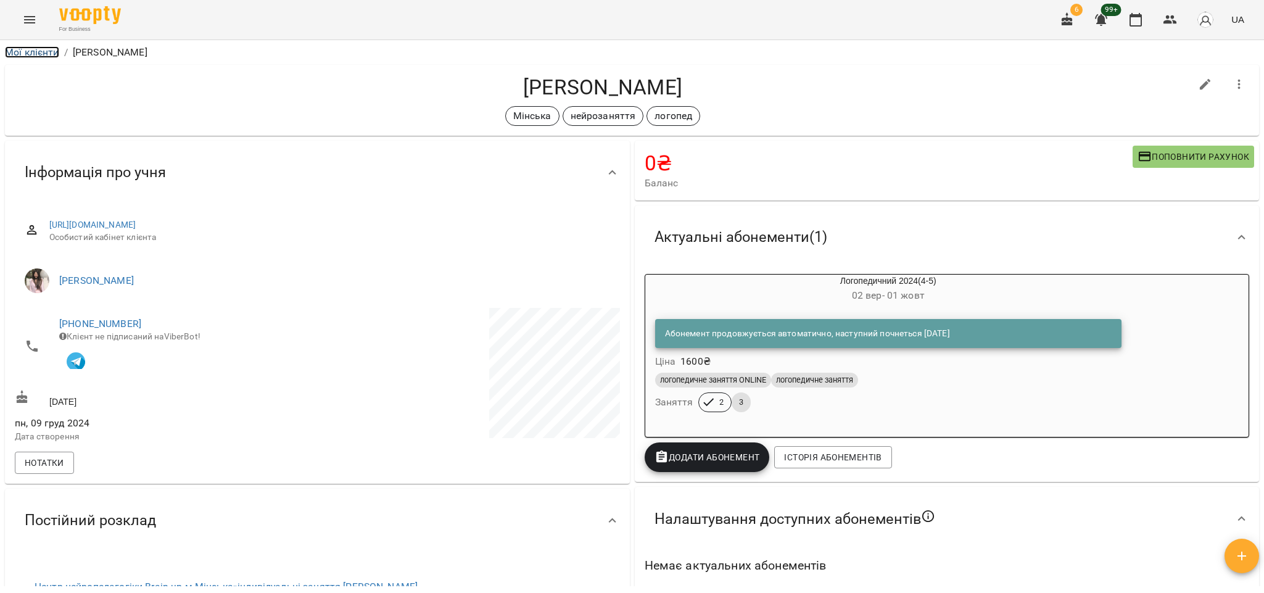
click at [25, 50] on link "Мої клієнти" at bounding box center [32, 52] width 54 height 12
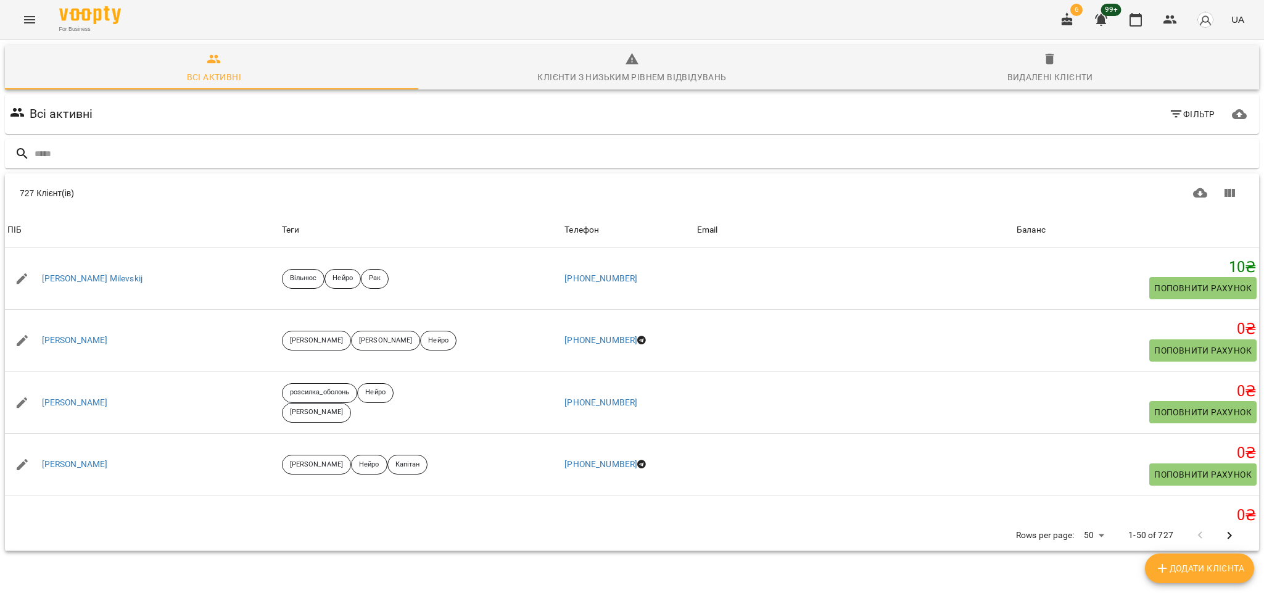
click at [1088, 537] on body "For Business 6 99+ UA Всі активні Клієнти з низьким рівнем відвідувань Видалені…" at bounding box center [632, 321] width 1264 height 642
click at [1188, 106] on div at bounding box center [632, 296] width 1264 height 593
click at [1187, 110] on span "Фільтр" at bounding box center [1192, 114] width 46 height 15
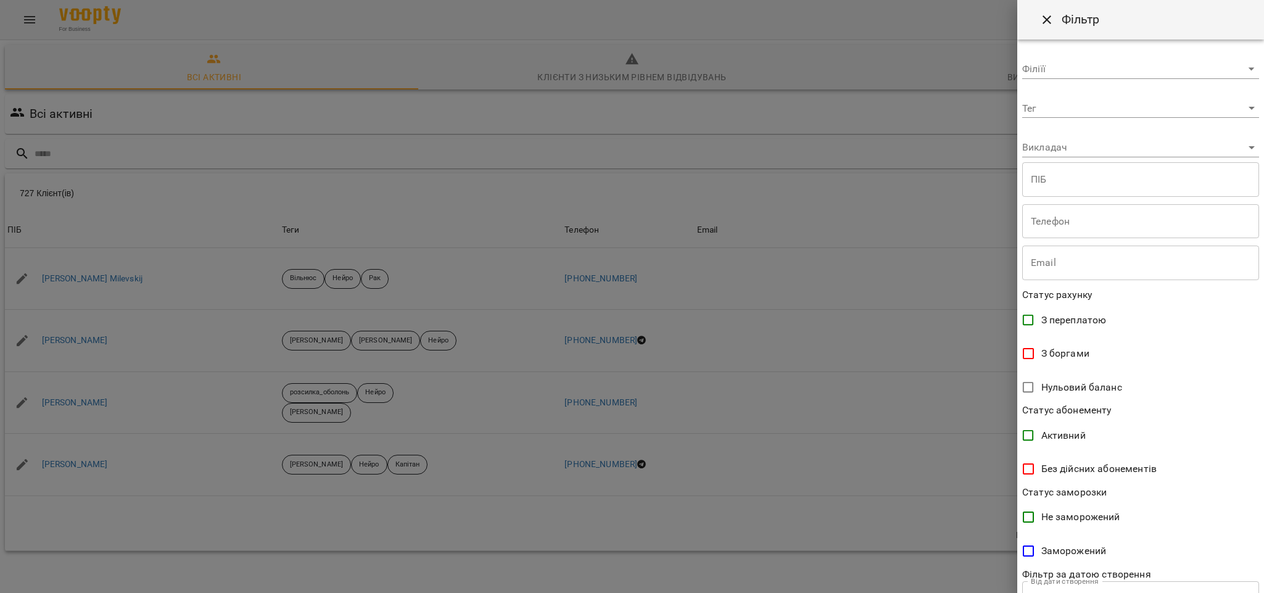
click at [1058, 348] on span "З боргами" at bounding box center [1065, 353] width 48 height 15
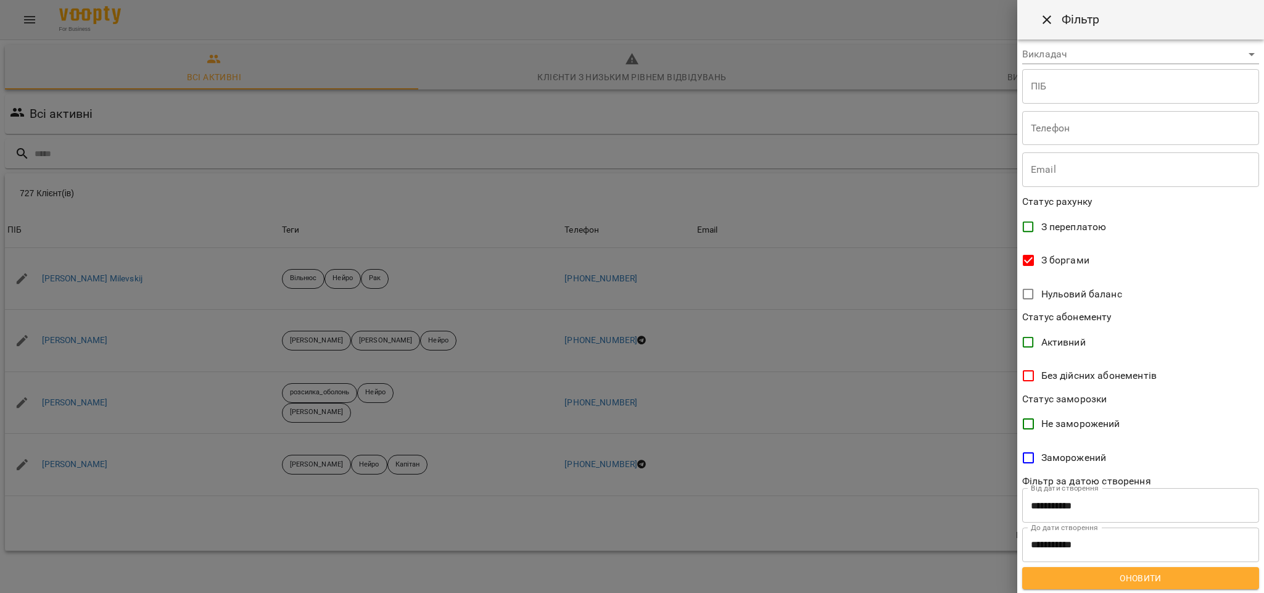
click at [1105, 574] on span "Оновити" at bounding box center [1140, 578] width 217 height 15
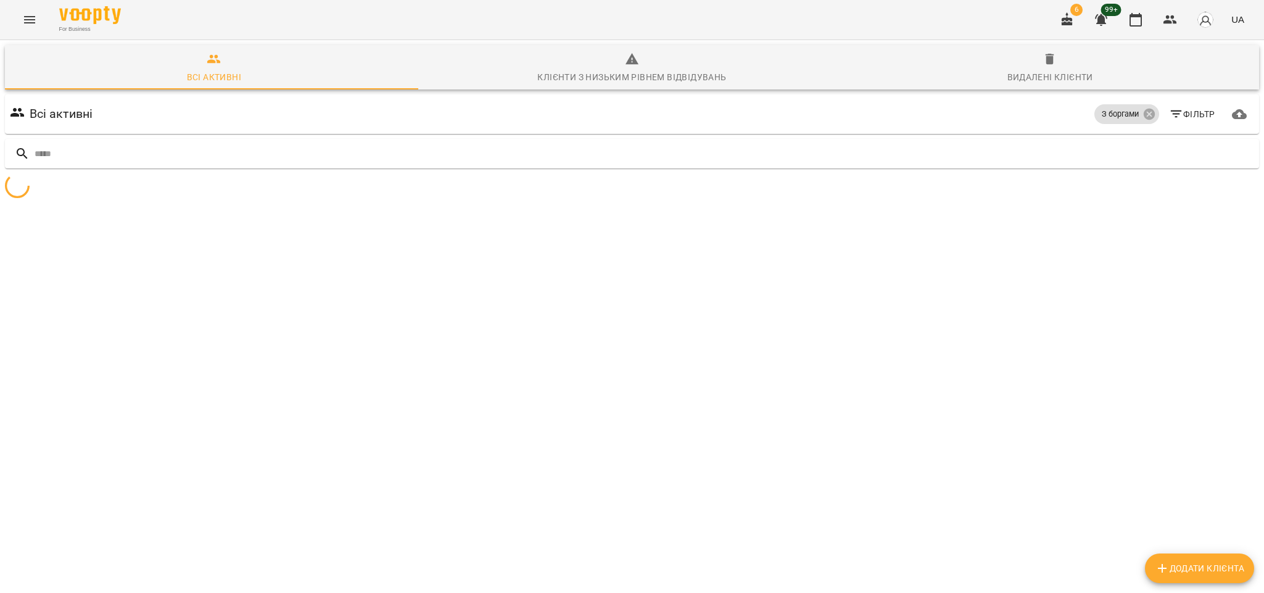
scroll to position [54, 0]
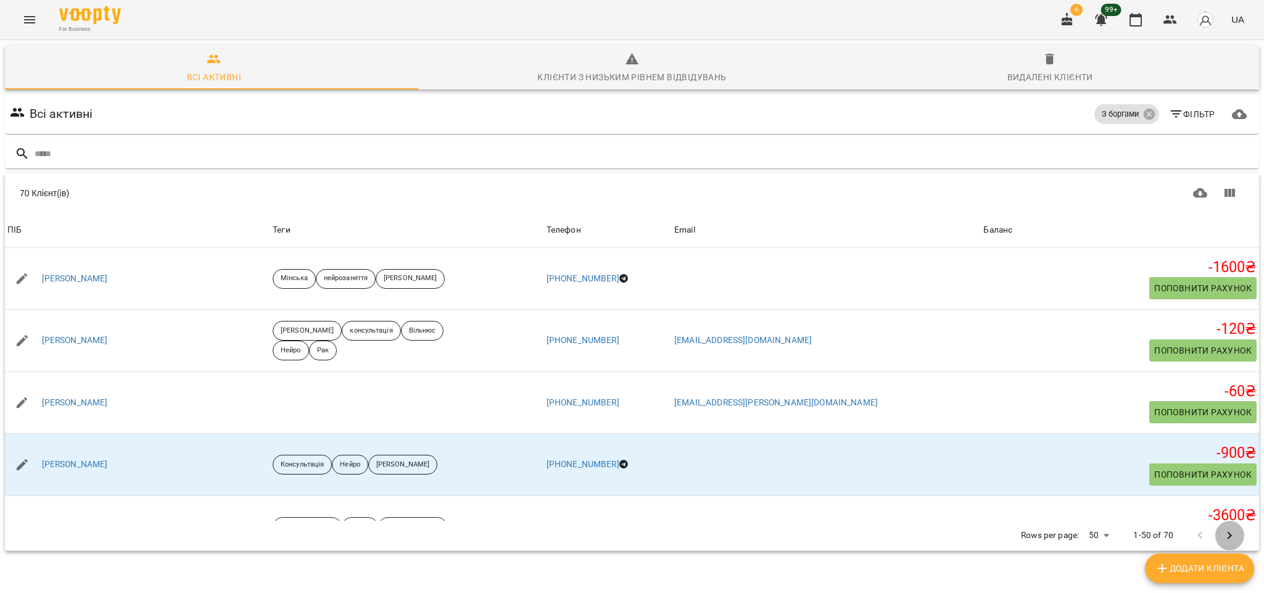
click at [1222, 528] on icon "Next Page" at bounding box center [1229, 535] width 15 height 15
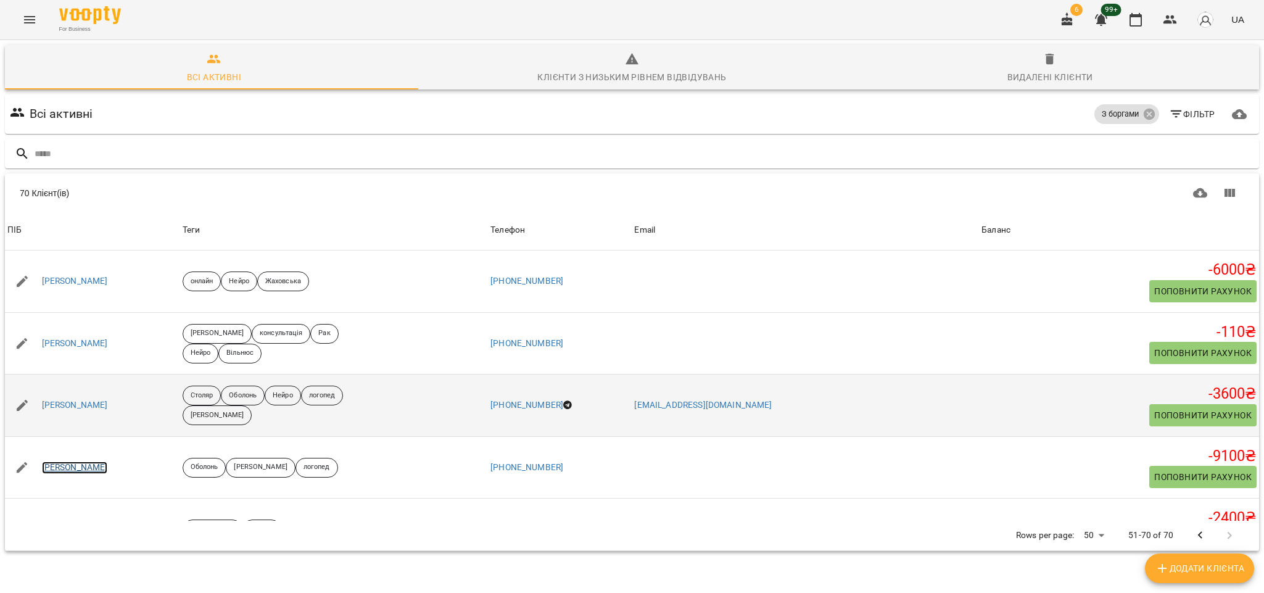
scroll to position [648, 0]
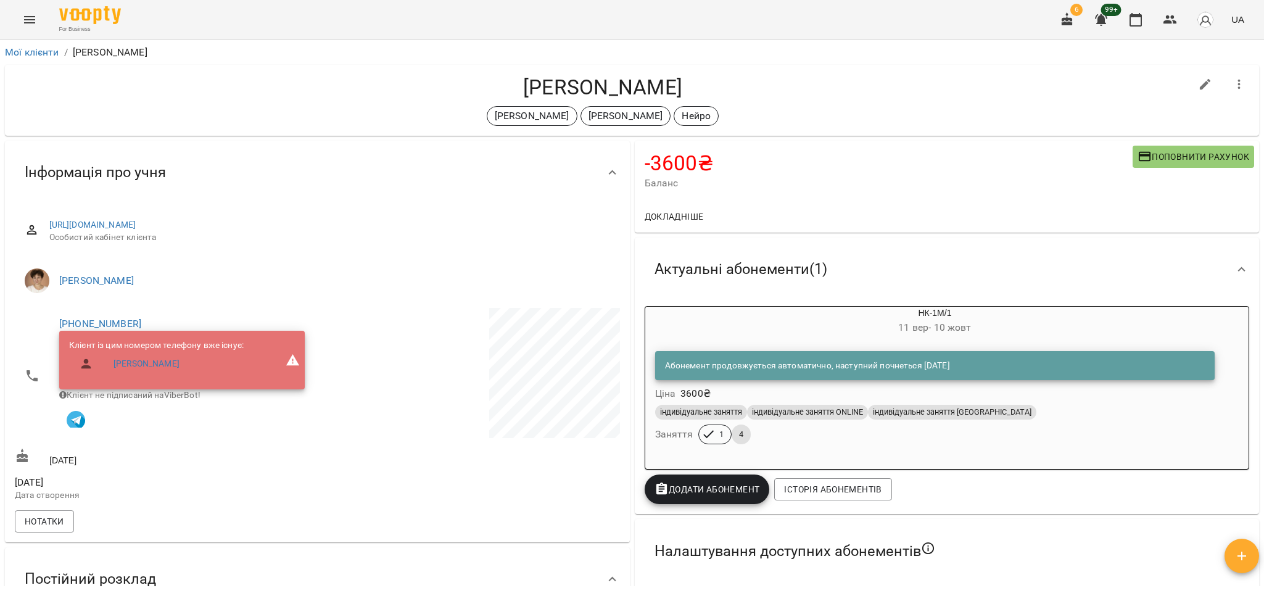
drag, startPoint x: 692, startPoint y: 96, endPoint x: 487, endPoint y: 88, distance: 205.6
click at [487, 88] on h4 "Захар Ковальчук" at bounding box center [603, 87] width 1176 height 25
copy h4 "Захар Ковальчук"
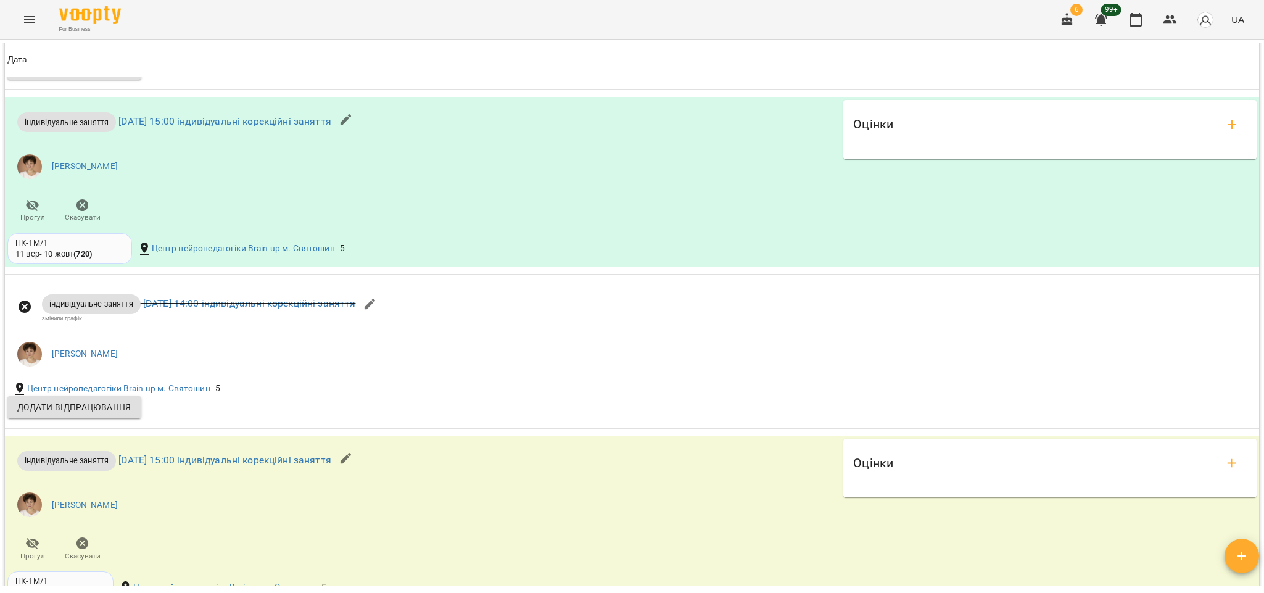
scroll to position [1665, 0]
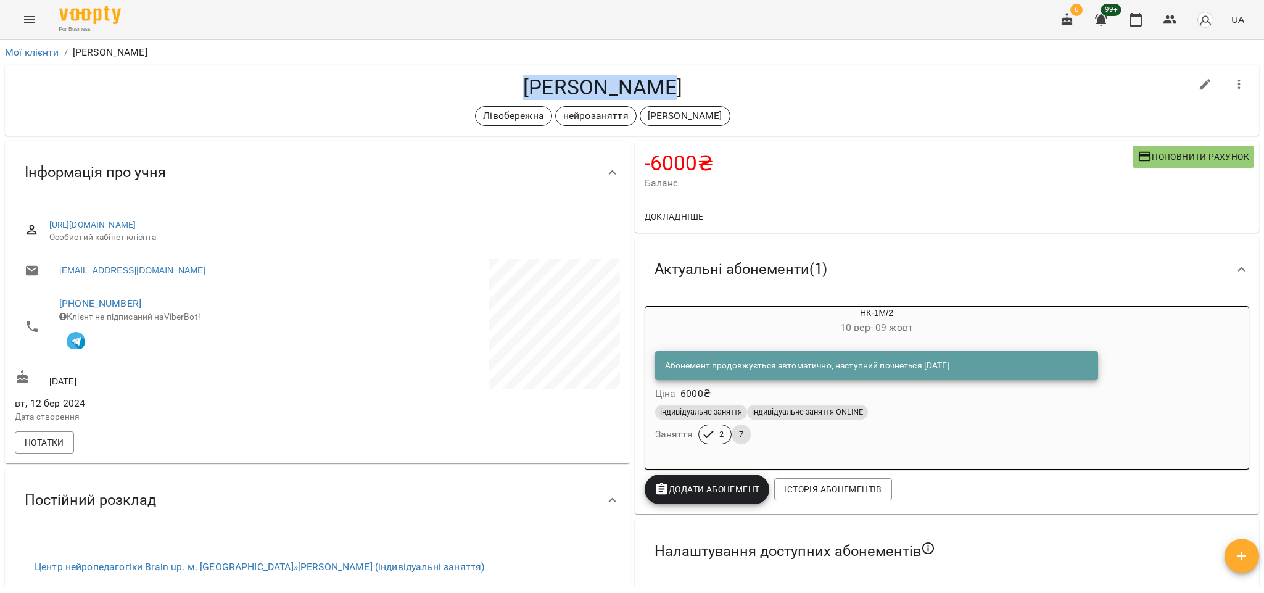
drag, startPoint x: 672, startPoint y: 94, endPoint x: 524, endPoint y: 93, distance: 148.7
click at [524, 93] on h4 "[PERSON_NAME]" at bounding box center [603, 87] width 1176 height 25
copy h4 "[PERSON_NAME]"
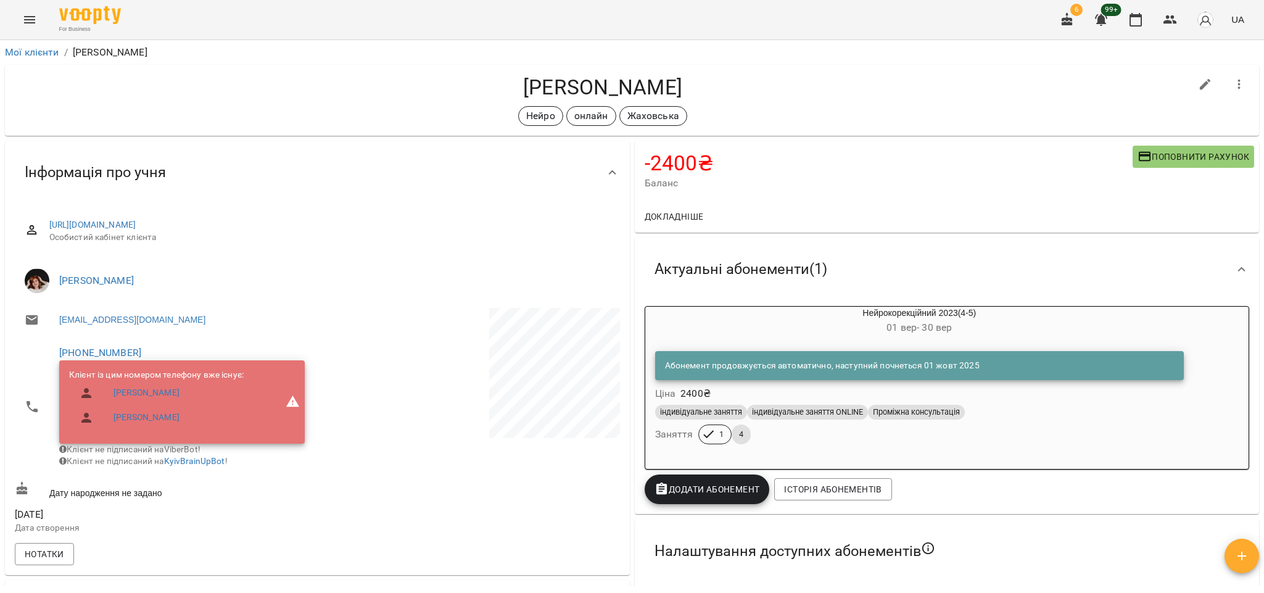
drag, startPoint x: 691, startPoint y: 88, endPoint x: 491, endPoint y: 89, distance: 199.9
click at [491, 89] on h4 "[PERSON_NAME]" at bounding box center [603, 87] width 1176 height 25
copy h4 "[PERSON_NAME]"
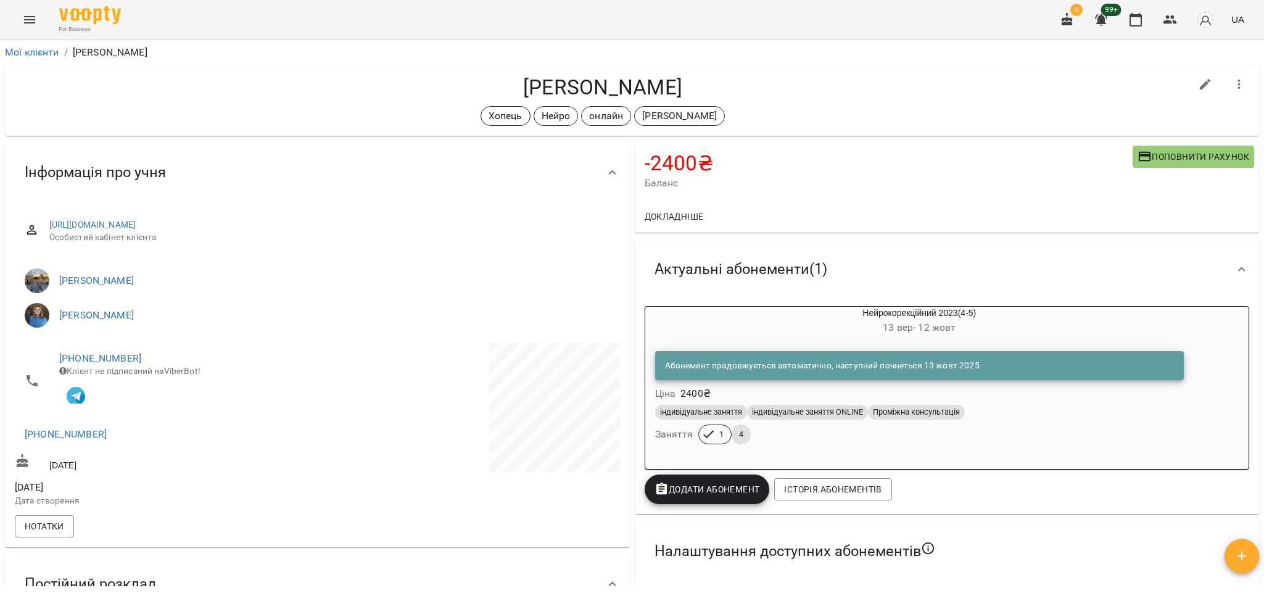
drag, startPoint x: 689, startPoint y: 81, endPoint x: 489, endPoint y: 88, distance: 199.9
click at [489, 88] on h4 "[PERSON_NAME]" at bounding box center [603, 87] width 1176 height 25
copy h4 "[PERSON_NAME]"
